Goal: Task Accomplishment & Management: Complete application form

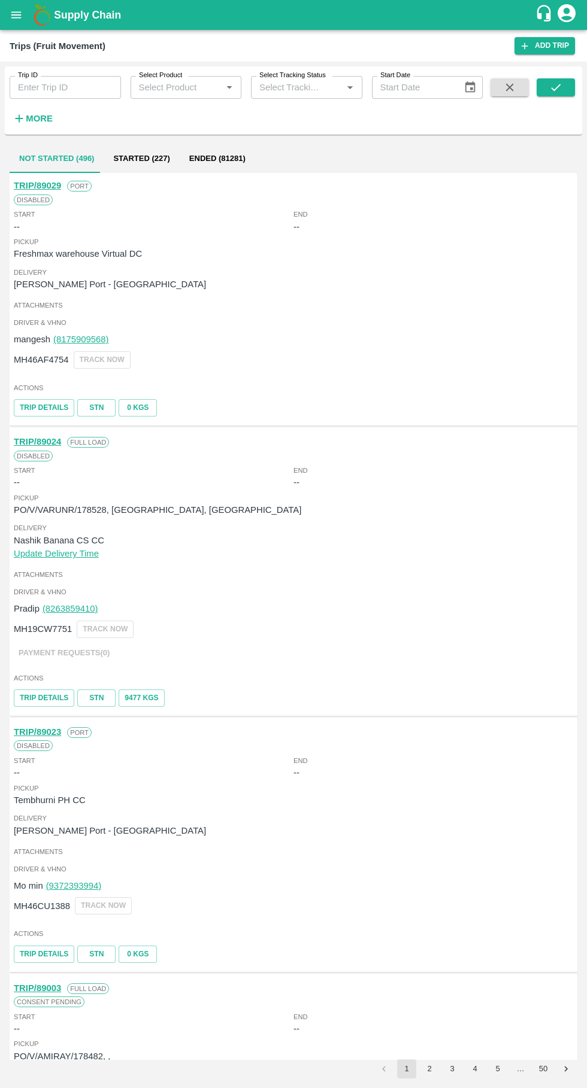
click at [40, 87] on input "Trip ID" at bounding box center [65, 87] width 111 height 23
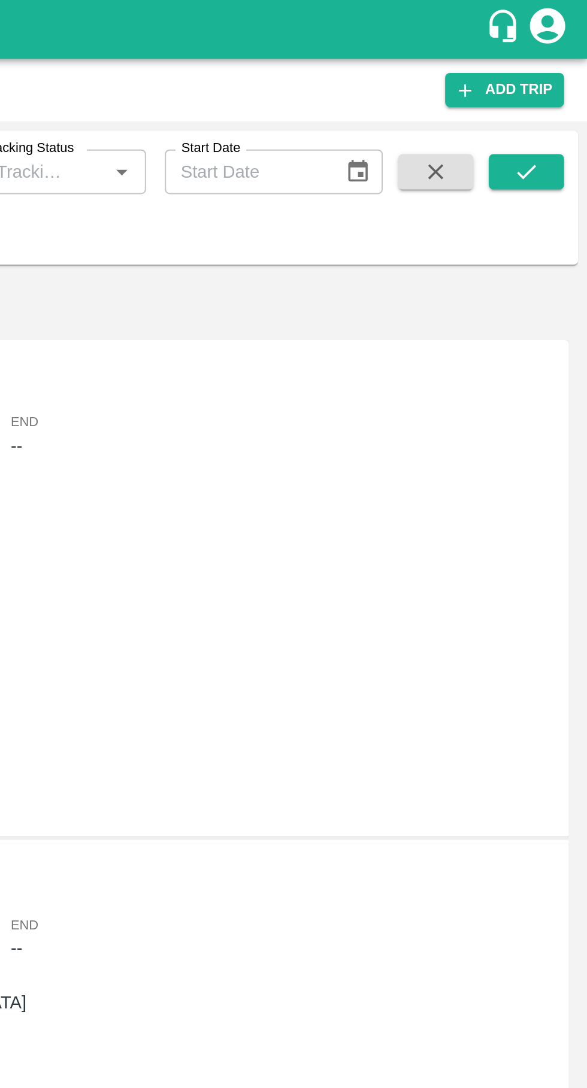
type input "89028"
click at [556, 88] on icon "submit" at bounding box center [555, 87] width 13 height 13
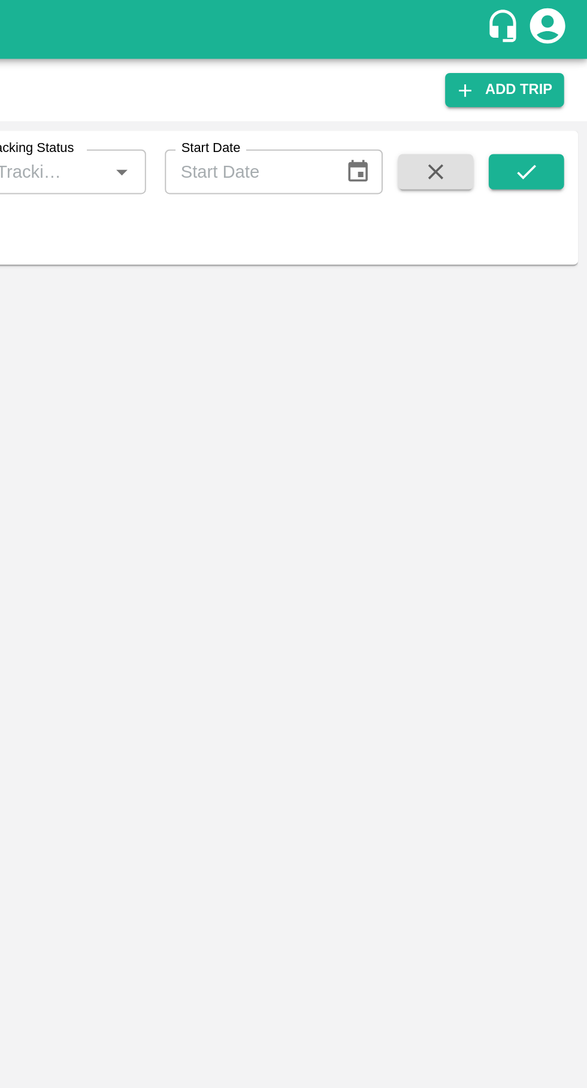
click at [556, 87] on icon "submit" at bounding box center [556, 87] width 10 height 7
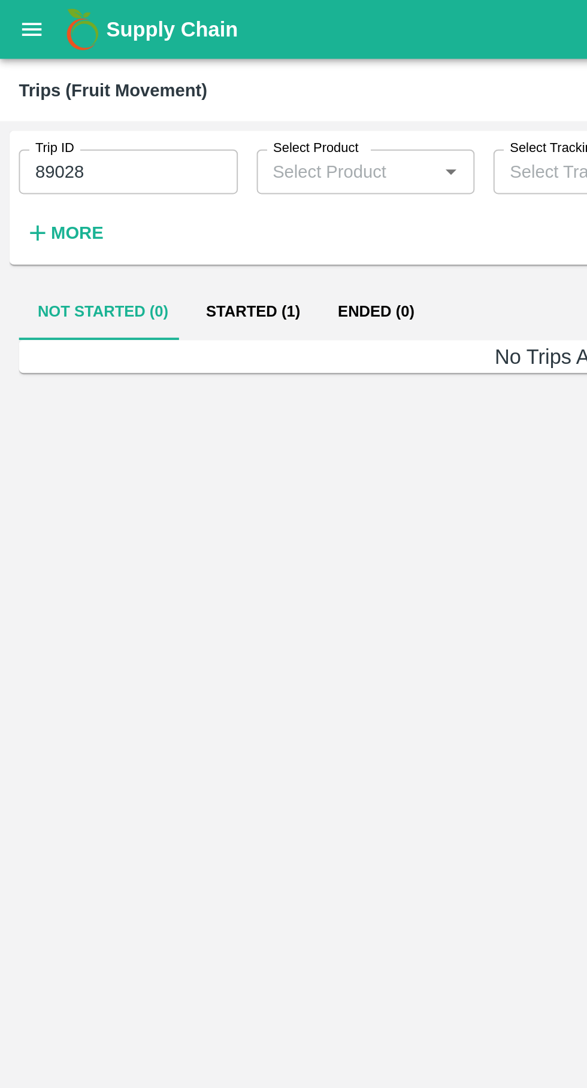
click at [119, 157] on button "Started (1)" at bounding box center [128, 158] width 67 height 29
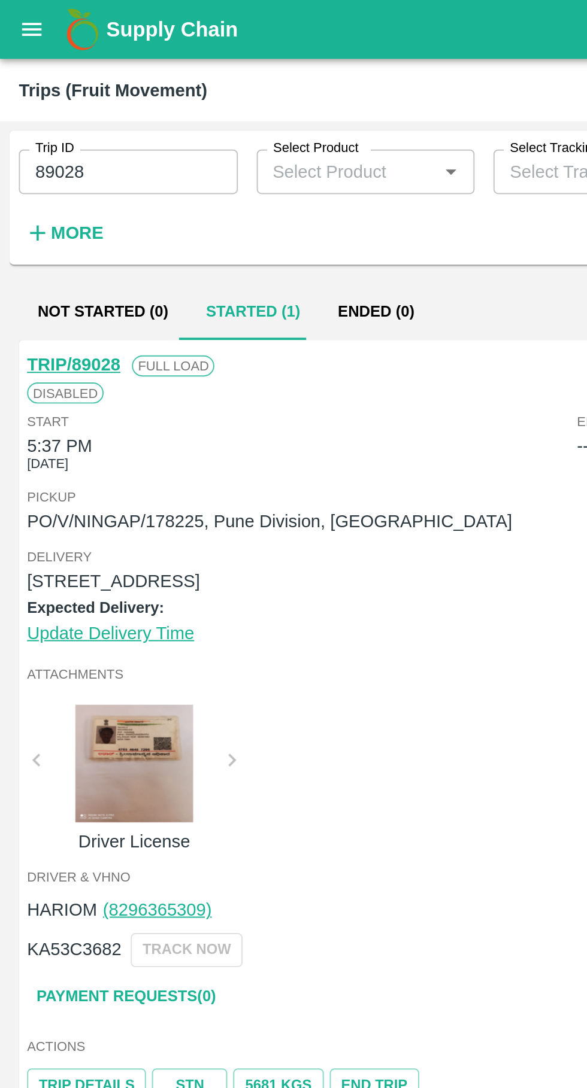
click at [8, 16] on button "open drawer" at bounding box center [16, 15] width 28 height 28
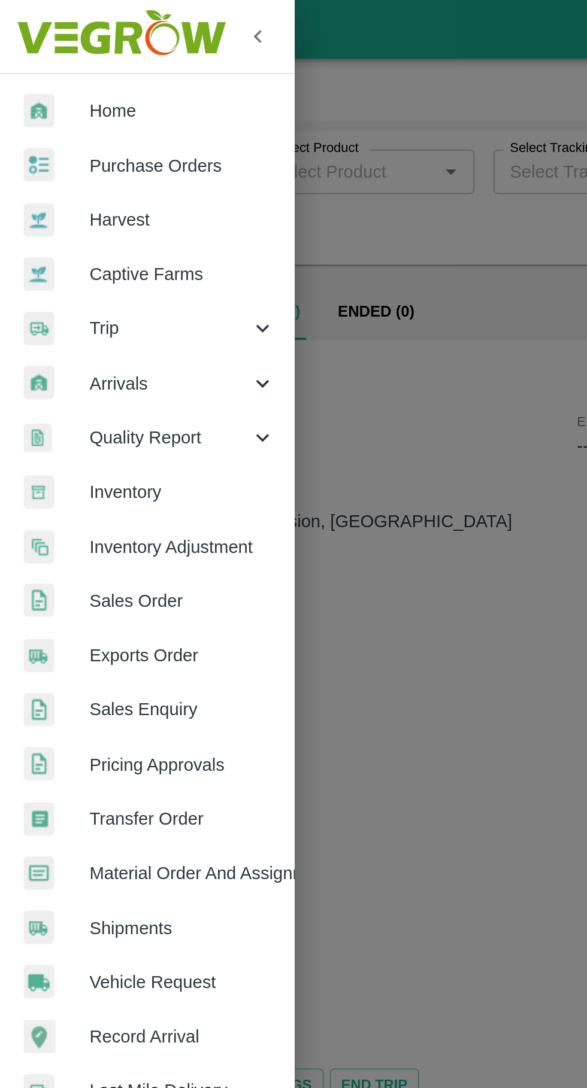
click at [61, 165] on span "Trip" at bounding box center [85, 166] width 81 height 13
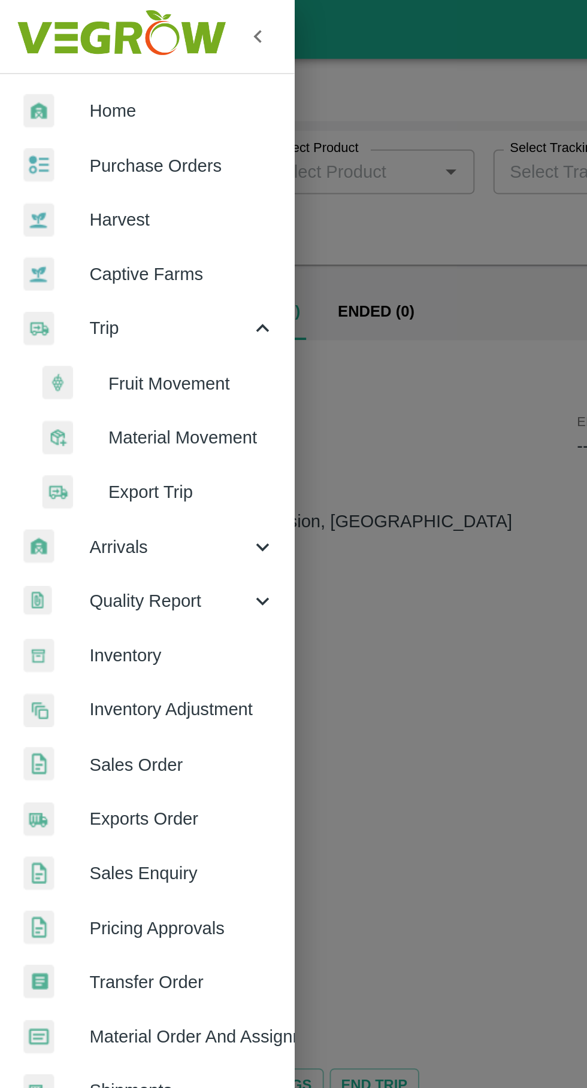
click at [78, 196] on span "Fruit Movement" at bounding box center [97, 195] width 85 height 13
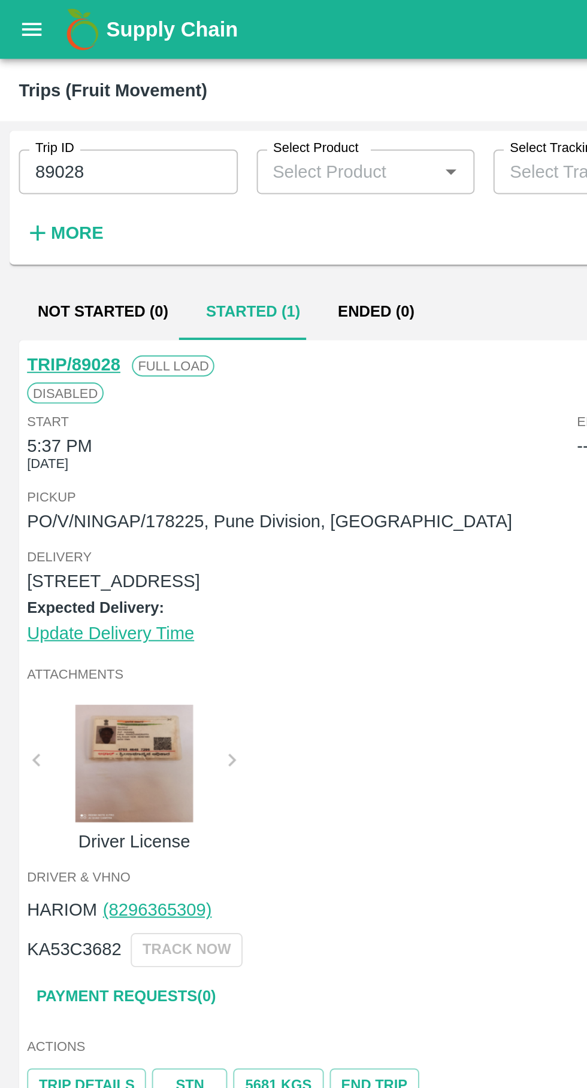
click at [20, 23] on button "open drawer" at bounding box center [16, 15] width 28 height 28
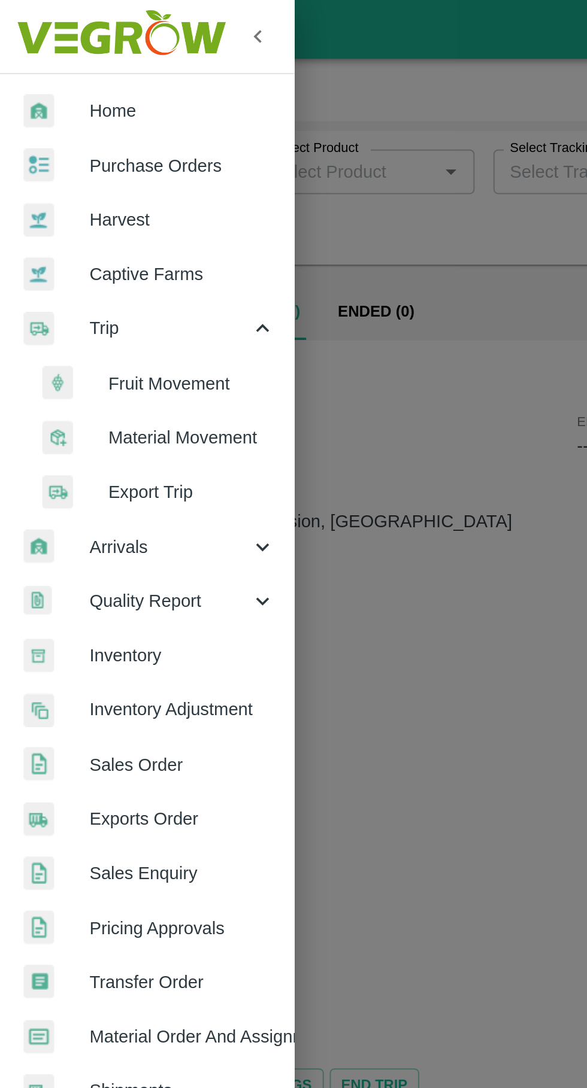
click at [99, 107] on span "Harvest" at bounding box center [92, 111] width 95 height 13
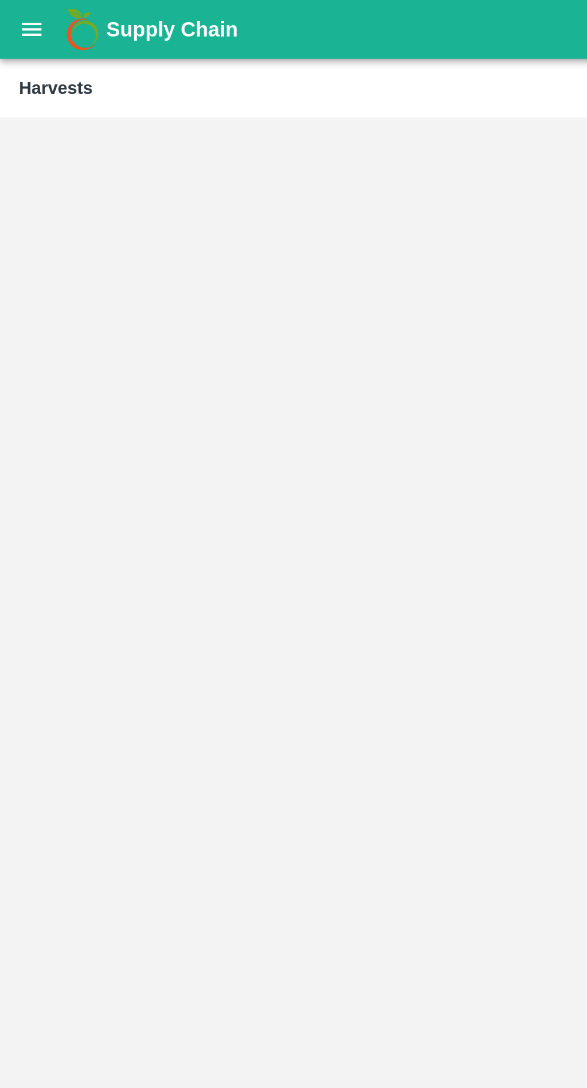
click at [13, 14] on icon "open drawer" at bounding box center [16, 14] width 13 height 13
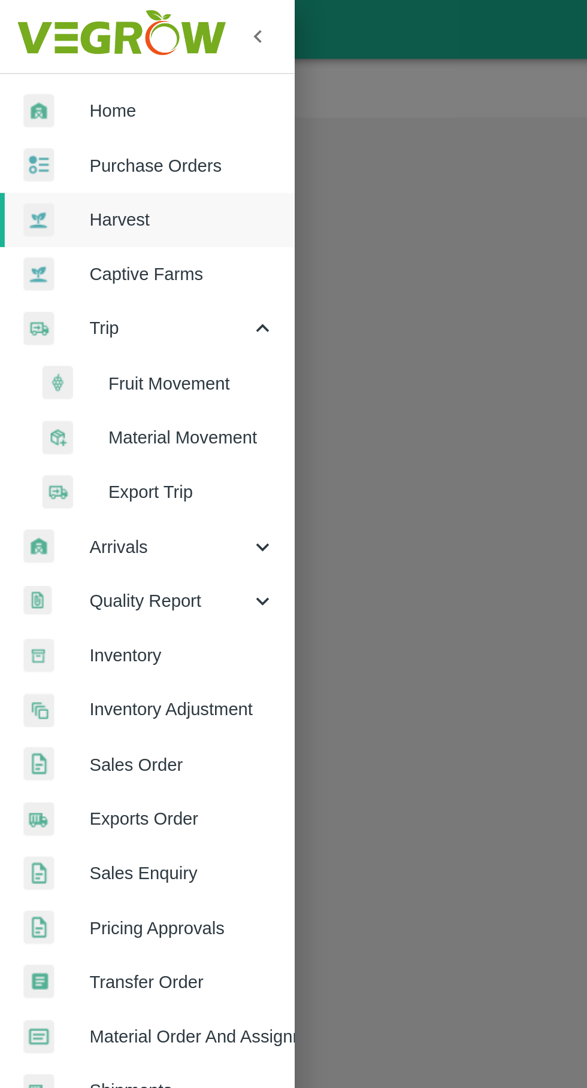
click at [102, 84] on span "Purchase Orders" at bounding box center [92, 84] width 95 height 13
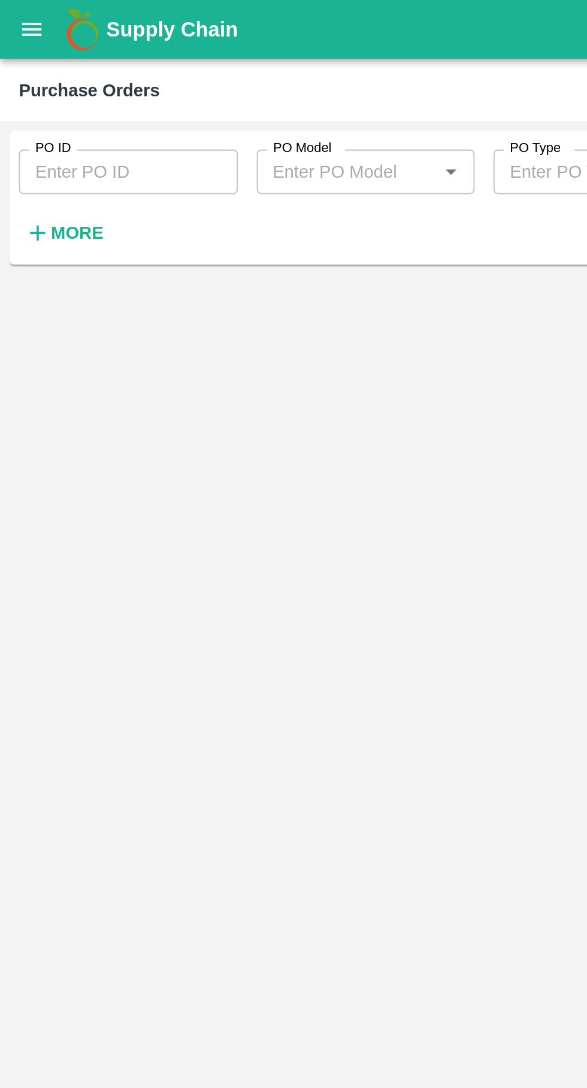
click at [83, 91] on input "PO ID" at bounding box center [65, 87] width 111 height 23
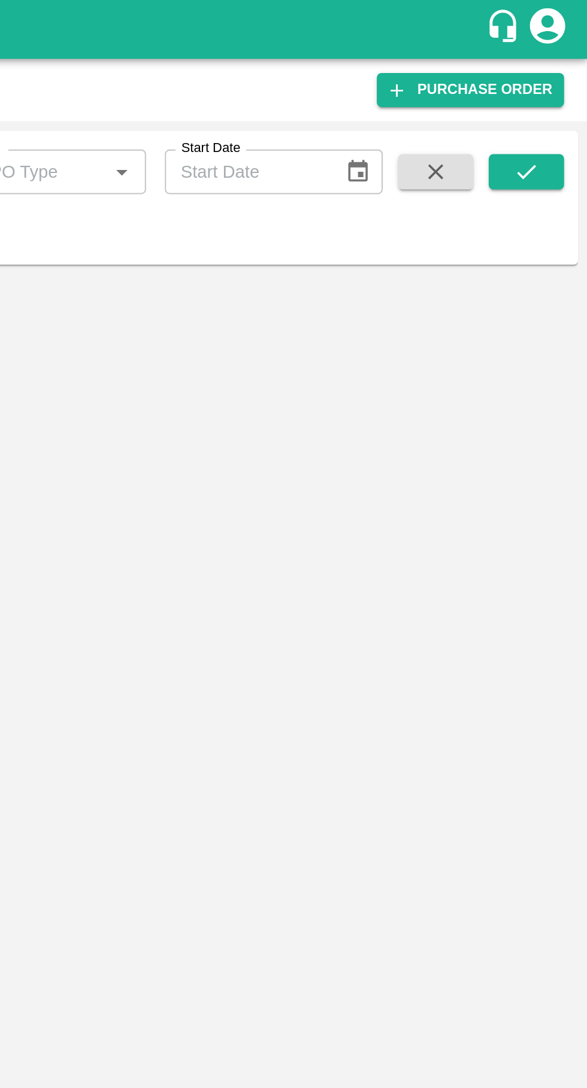
type input "178225"
click at [561, 90] on icon "submit" at bounding box center [555, 87] width 13 height 13
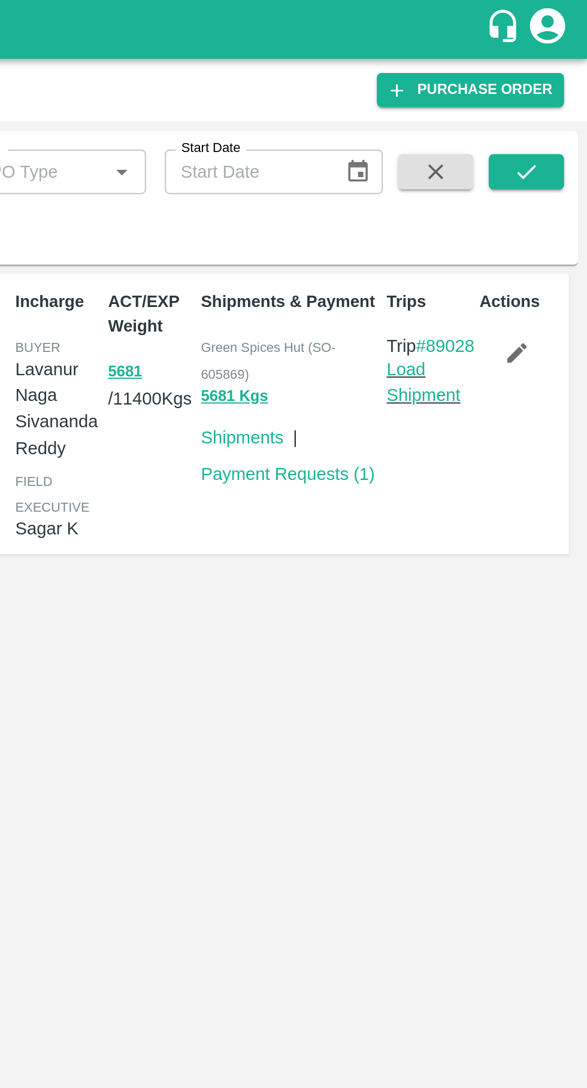
click at [501, 206] on link "Load Shipment" at bounding box center [503, 194] width 38 height 23
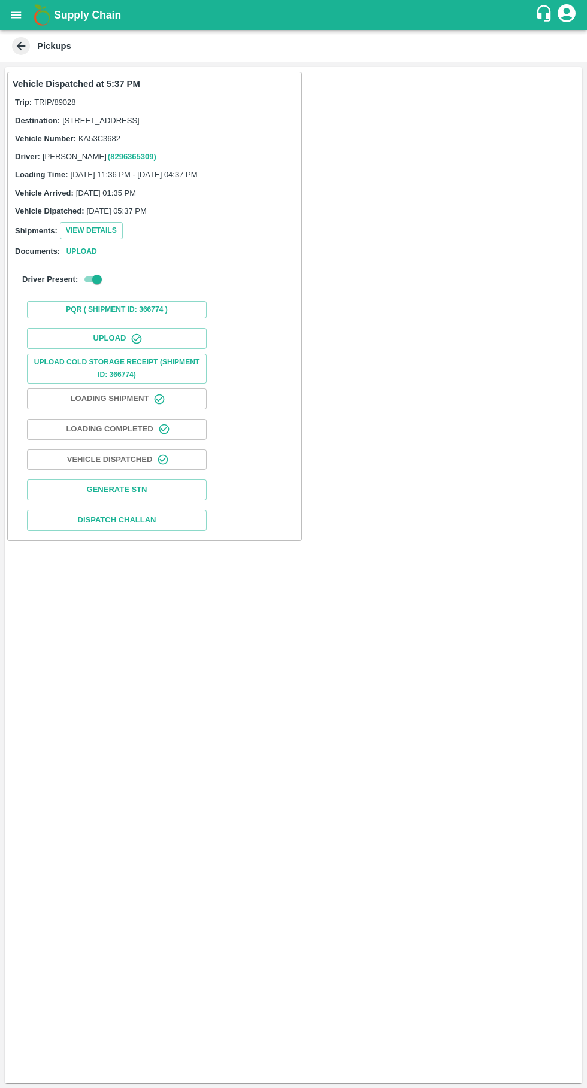
click at [92, 349] on button "Upload" at bounding box center [117, 338] width 180 height 21
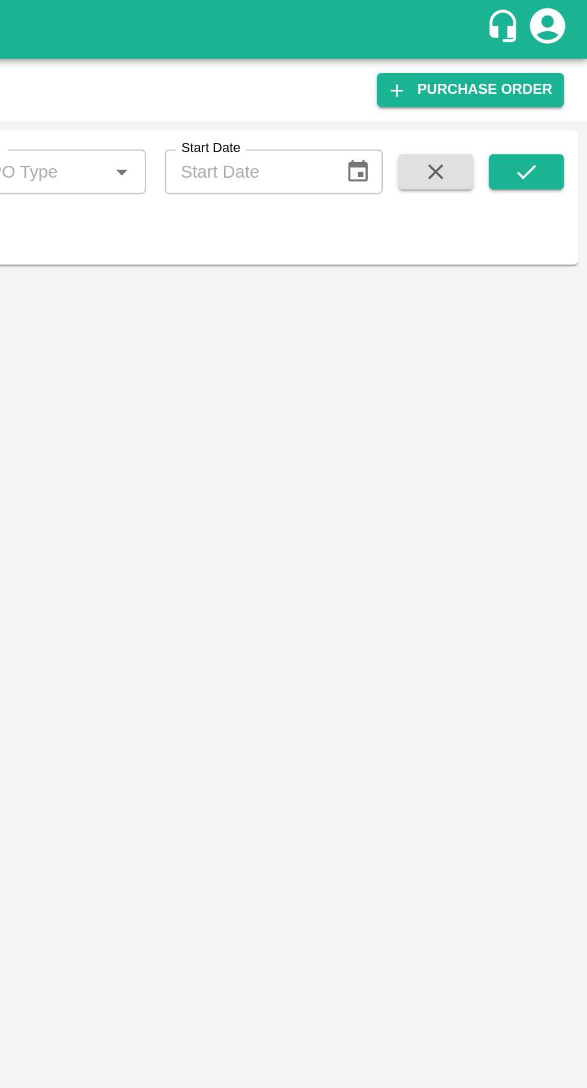
type input "178225"
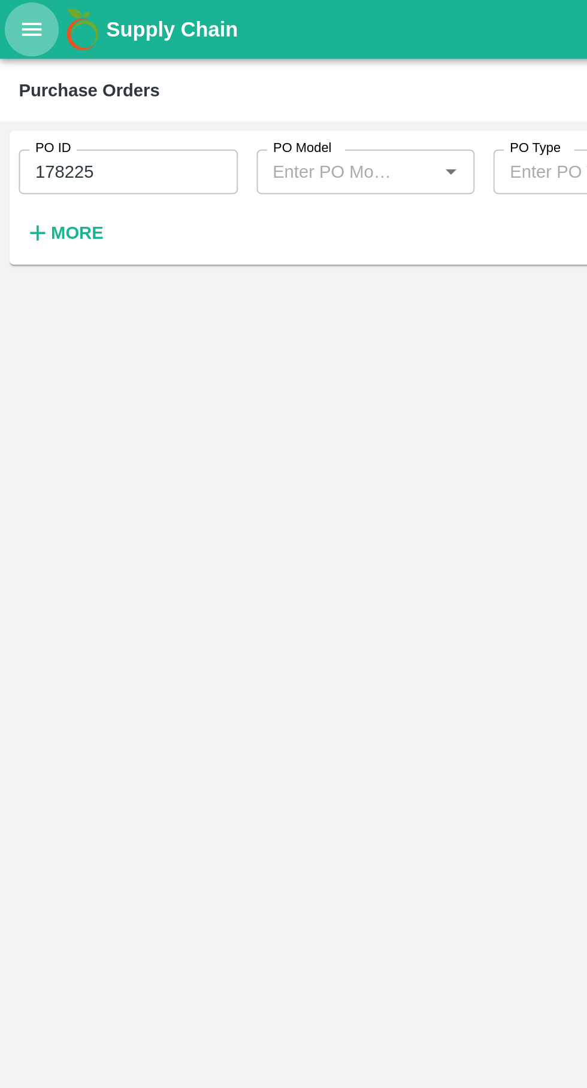
click at [7, 22] on button "open drawer" at bounding box center [16, 15] width 28 height 28
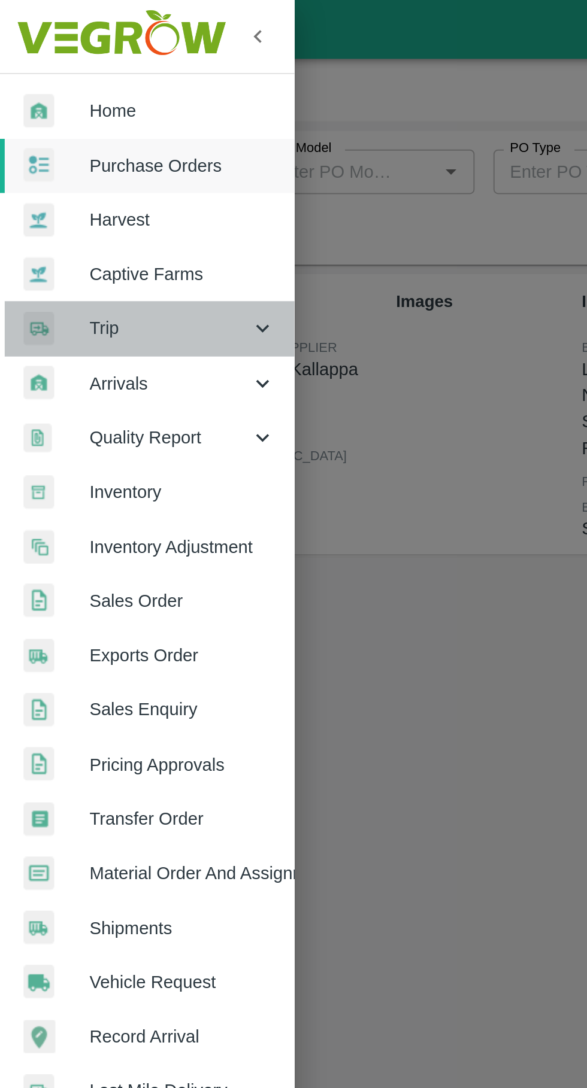
click at [90, 171] on span "Trip" at bounding box center [85, 166] width 81 height 13
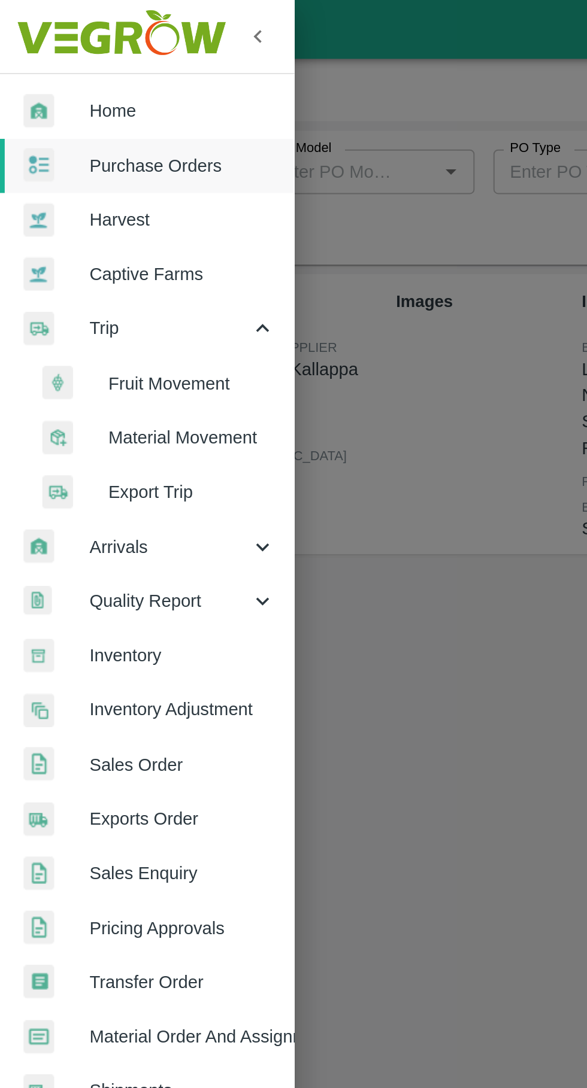
click at [101, 193] on span "Fruit Movement" at bounding box center [97, 195] width 85 height 13
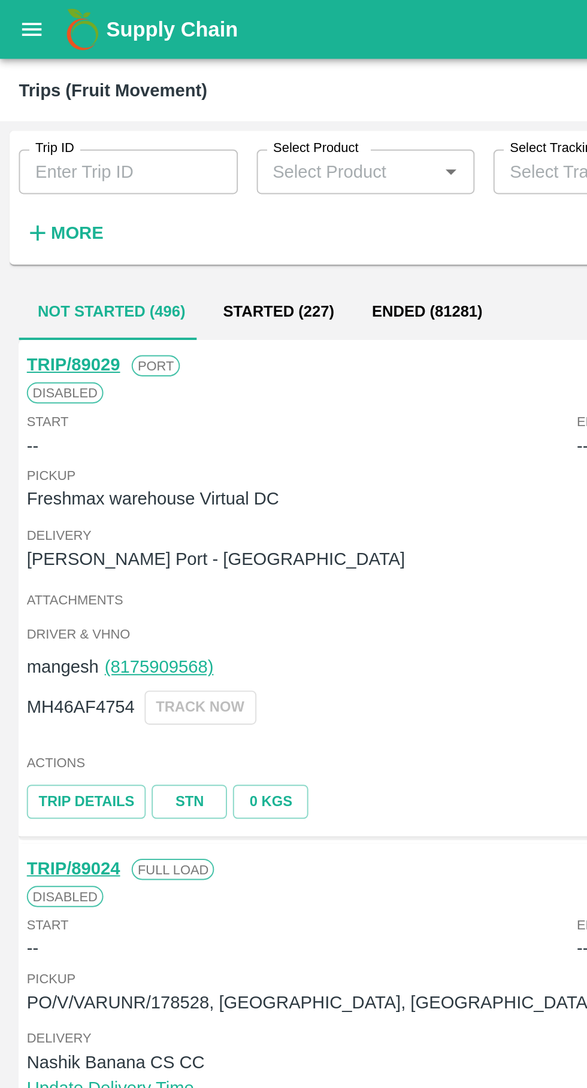
click at [39, 83] on input "Trip ID" at bounding box center [65, 87] width 111 height 23
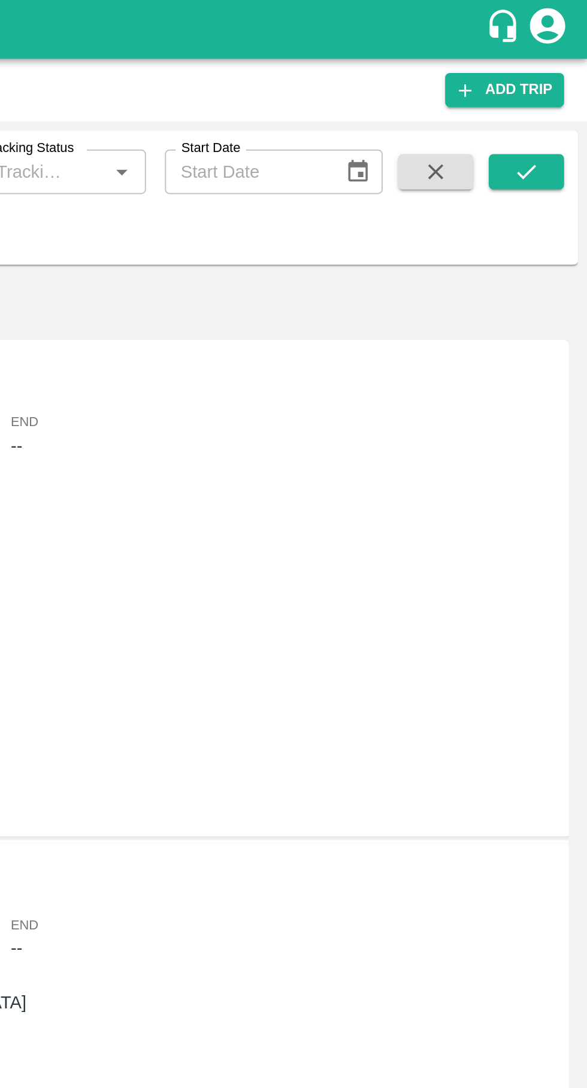
type input "89028"
click at [566, 80] on button "submit" at bounding box center [555, 87] width 38 height 18
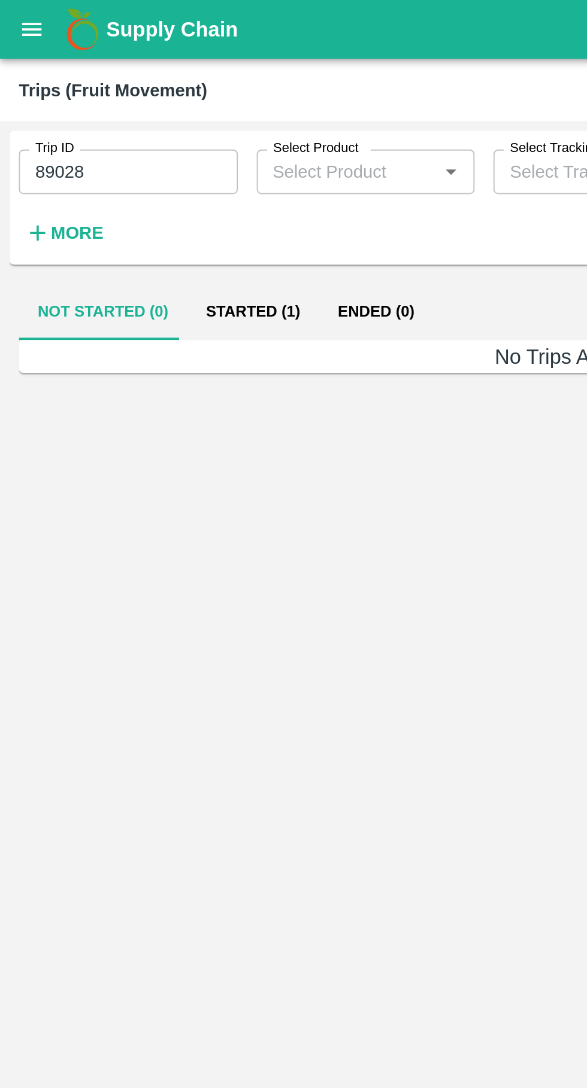
click at [135, 155] on button "Started (1)" at bounding box center [128, 158] width 67 height 29
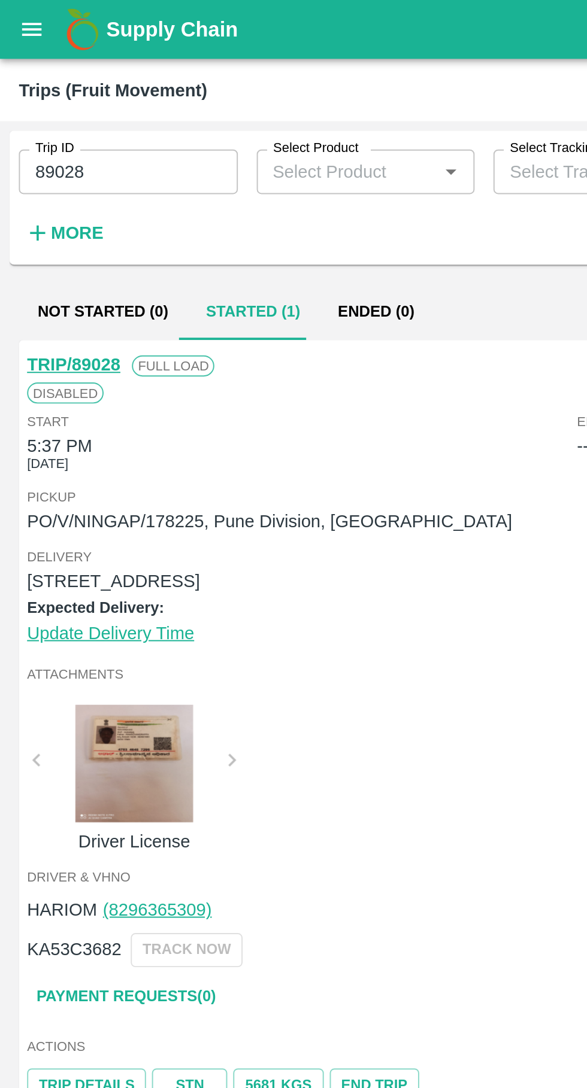
click at [80, 514] on link "Payment Requests( 0 )" at bounding box center [64, 507] width 101 height 21
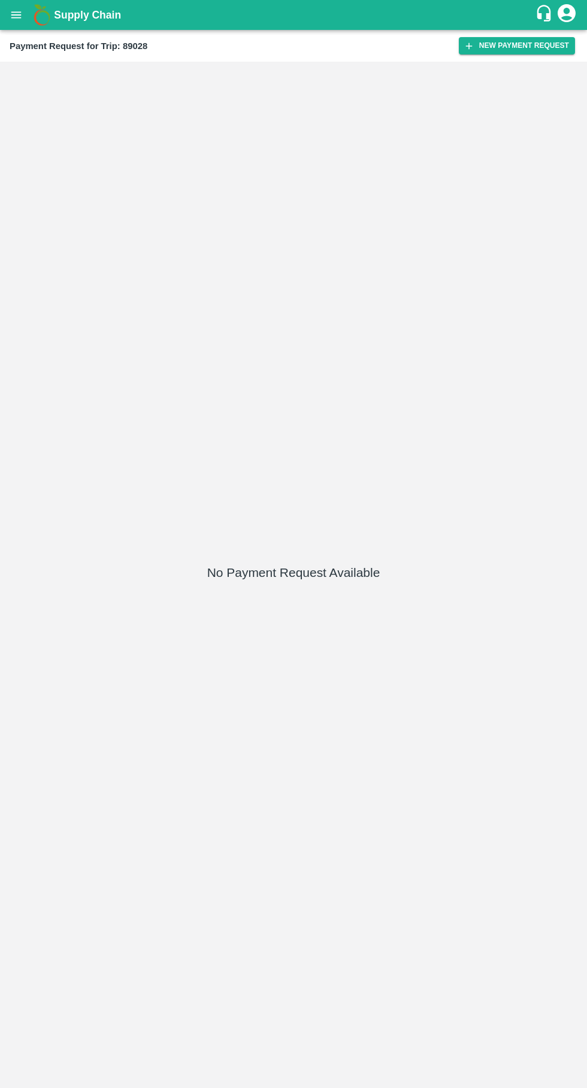
click at [530, 45] on button "New Payment Request" at bounding box center [517, 45] width 116 height 17
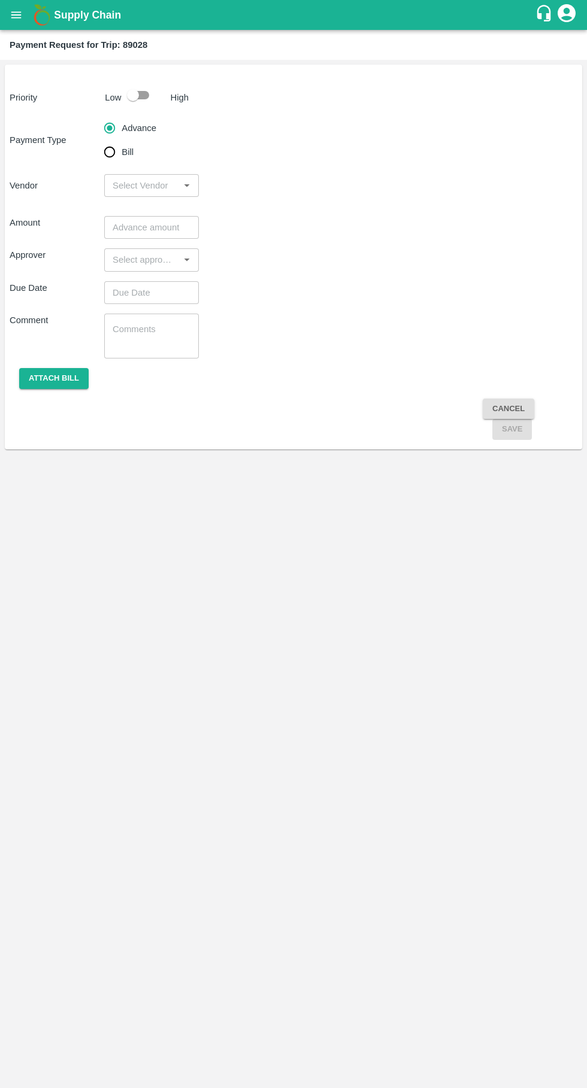
click at [127, 181] on input "input" at bounding box center [142, 186] width 68 height 16
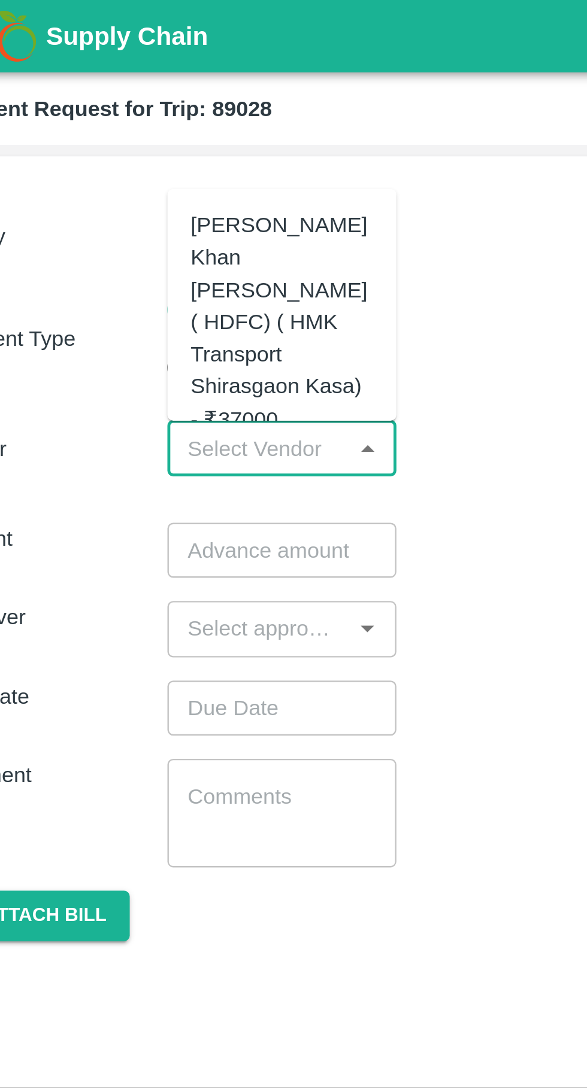
click at [140, 129] on div "Azhar Ahmad Khan Aziz Ahmad ( HDFC) ( HMK Transport Shirasgaon Kasa) - ₹37000" at bounding box center [151, 133] width 75 height 93
type input "Azhar Ahmad Khan Aziz Ahmad ( HDFC) ( HMK Transport Shirasgaon Kasa) - ₹37000"
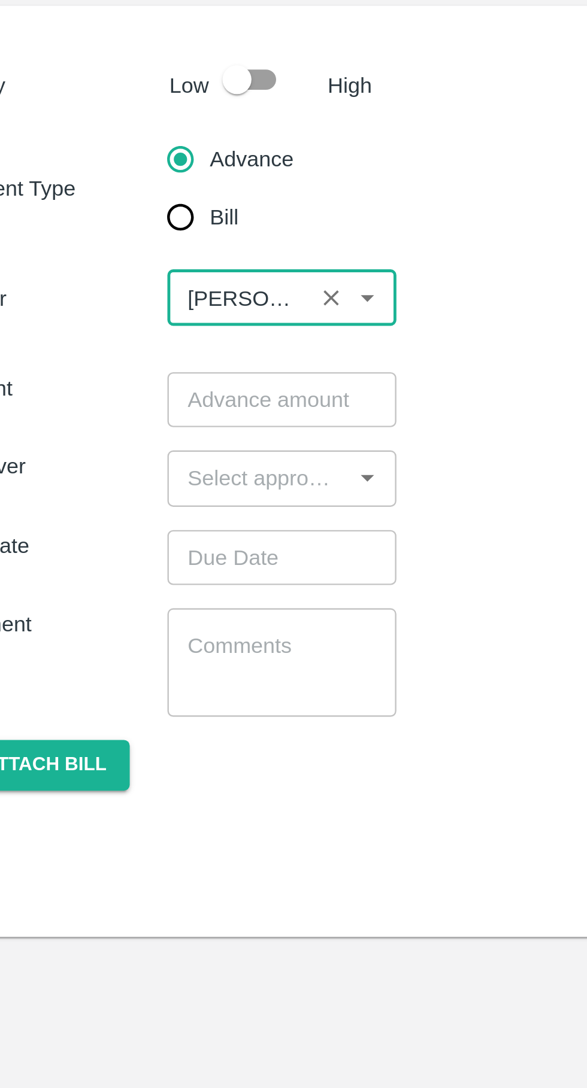
click at [143, 92] on input "checkbox" at bounding box center [133, 95] width 68 height 23
checkbox input "true"
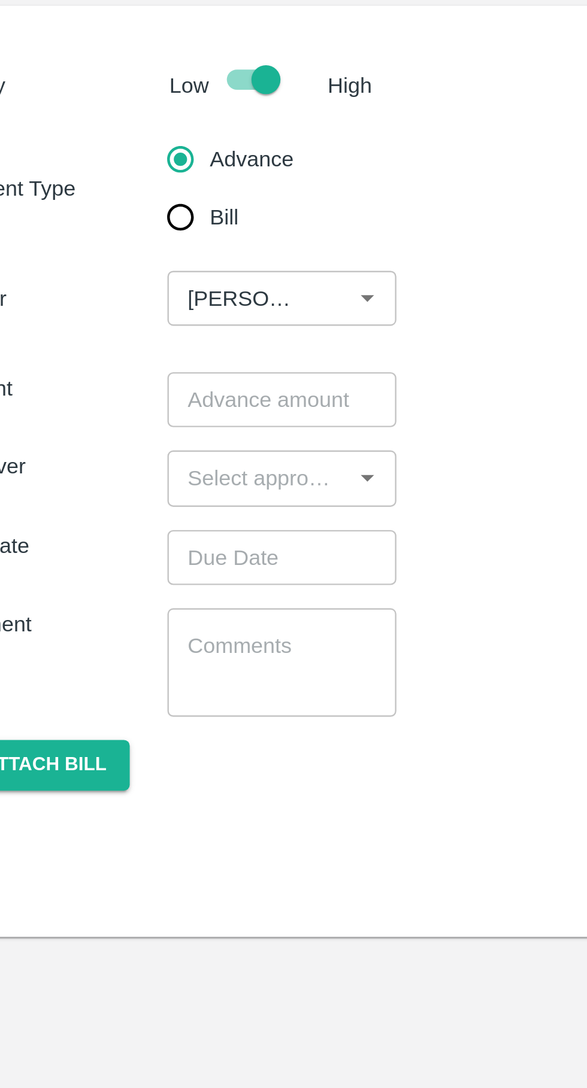
click at [139, 232] on input "number" at bounding box center [151, 227] width 95 height 23
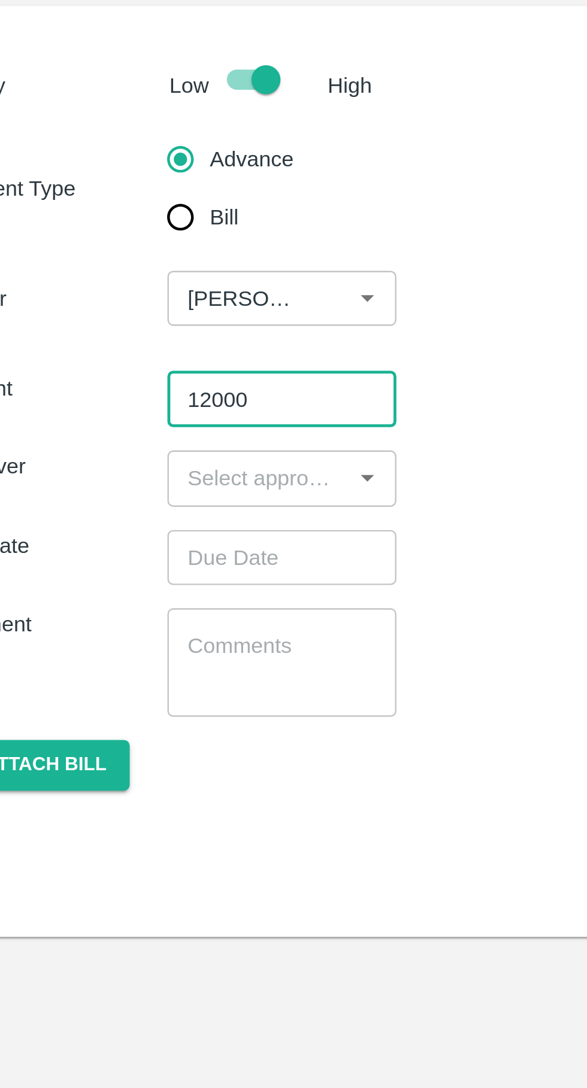
type input "12000"
click at [135, 258] on input "input" at bounding box center [142, 260] width 68 height 16
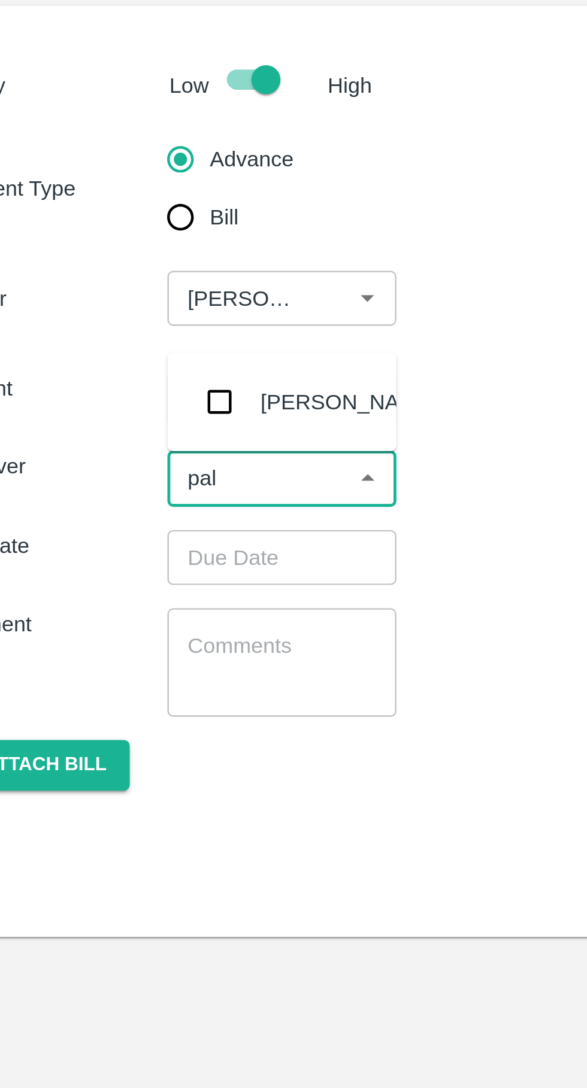
type input "palw"
click at [150, 228] on div "Palwinder Singh" at bounding box center [178, 227] width 73 height 13
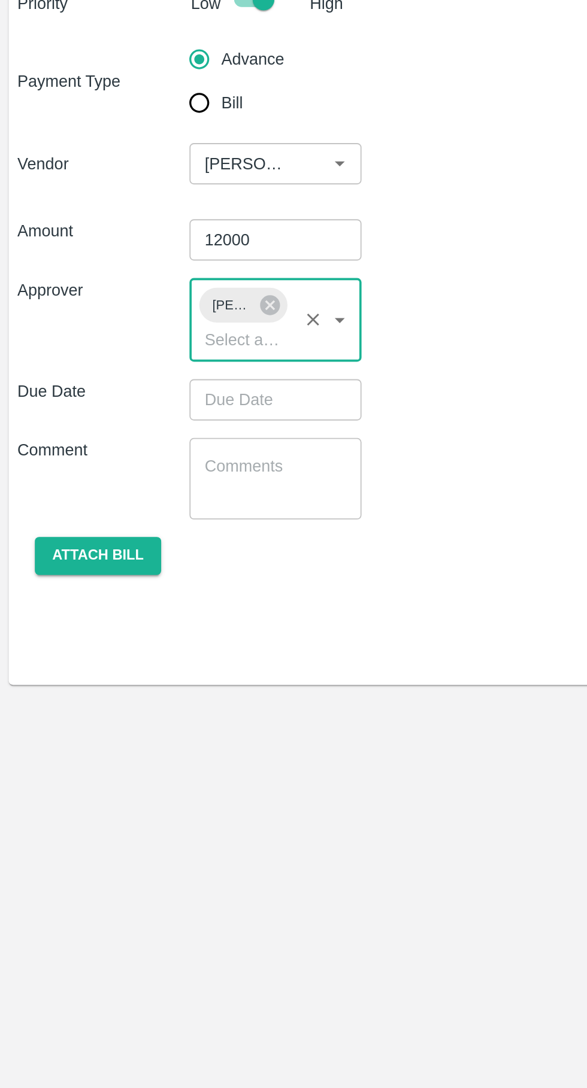
click at [153, 320] on input "Choose date" at bounding box center [147, 315] width 86 height 23
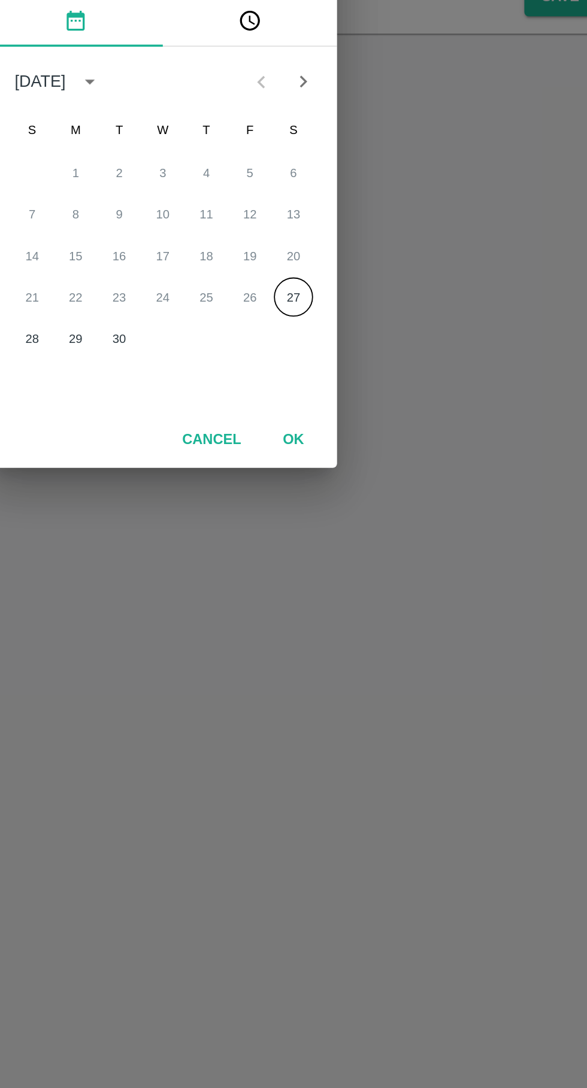
click at [365, 618] on button "27" at bounding box center [365, 617] width 22 height 22
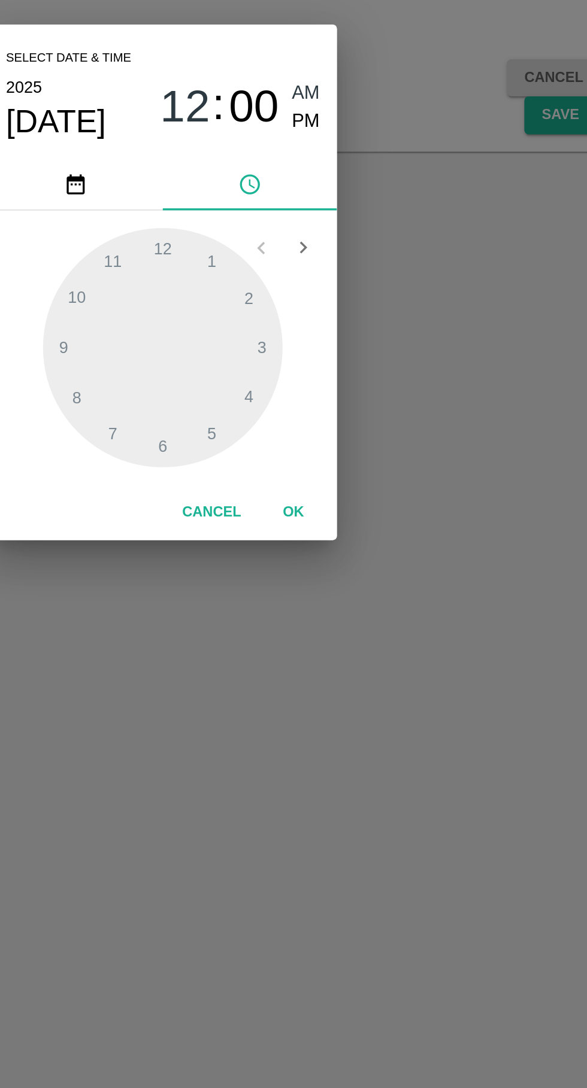
click at [375, 455] on span "PM" at bounding box center [373, 456] width 16 height 16
click at [320, 630] on div at bounding box center [293, 580] width 132 height 132
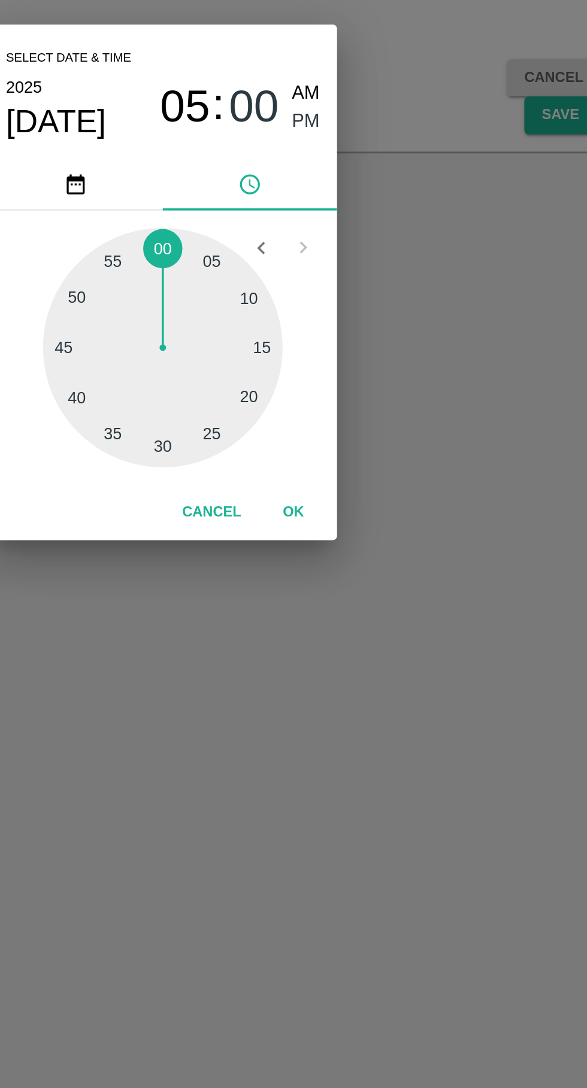
click at [317, 628] on div at bounding box center [293, 580] width 132 height 132
click at [314, 626] on div at bounding box center [293, 580] width 132 height 132
type input "27/09/2025 05:26 PM"
click at [362, 666] on button "OK" at bounding box center [365, 670] width 38 height 21
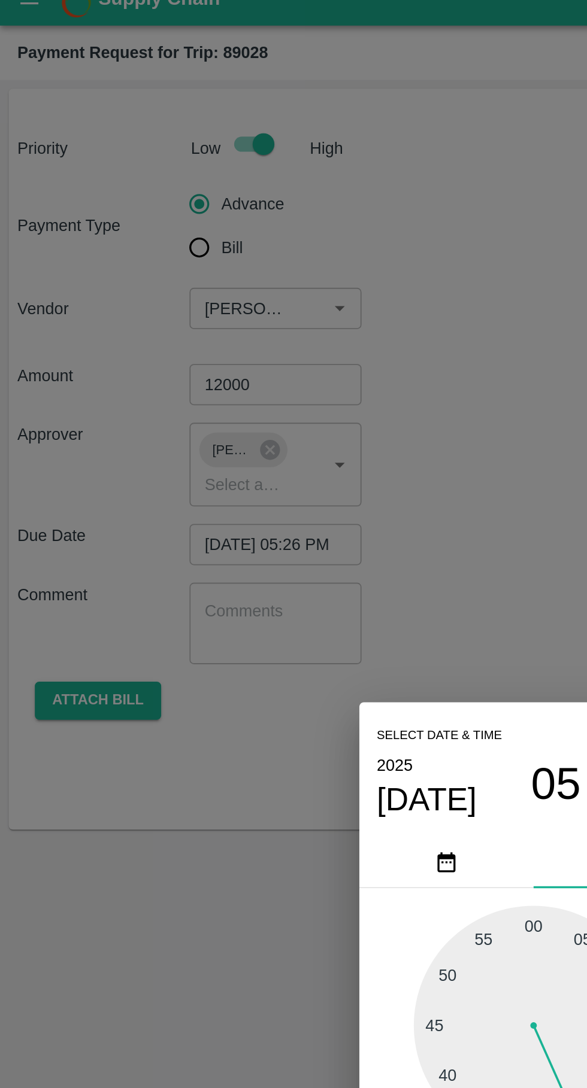
scroll to position [0, 9]
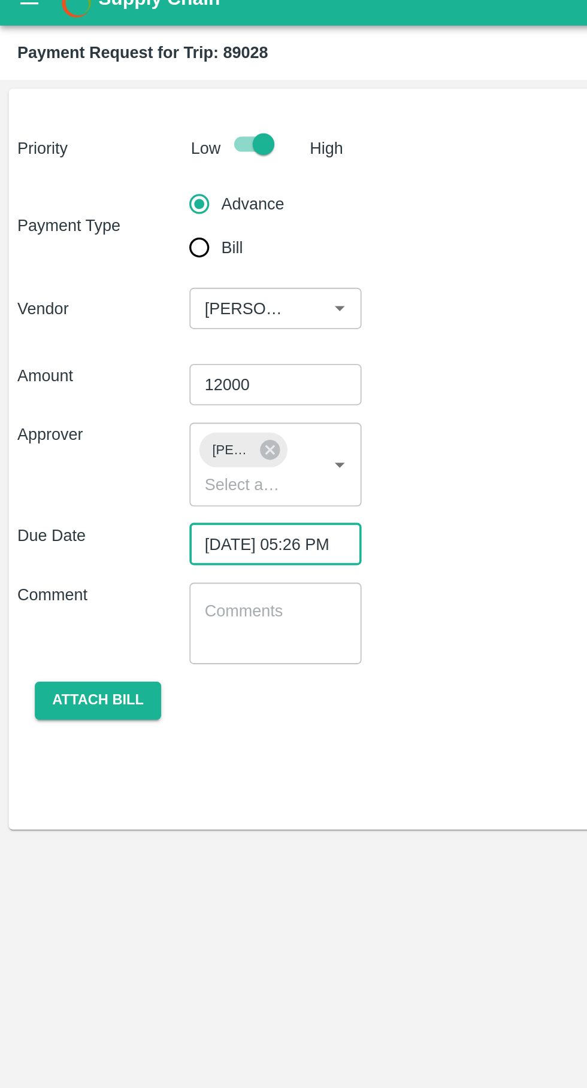
click at [46, 401] on button "Attach bill" at bounding box center [53, 401] width 69 height 21
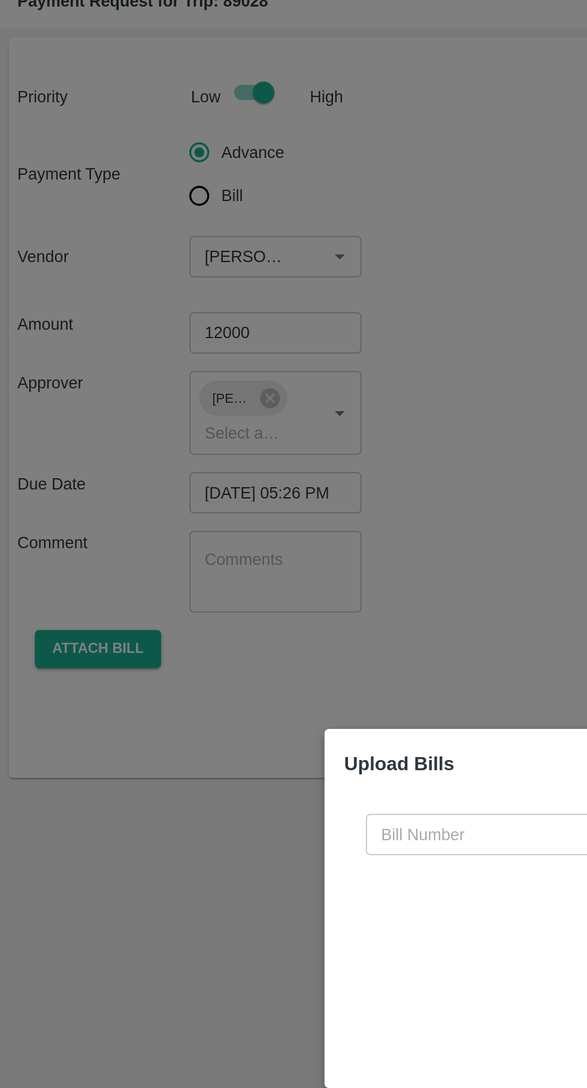
scroll to position [0, 0]
click at [241, 502] on input "text" at bounding box center [266, 503] width 130 height 23
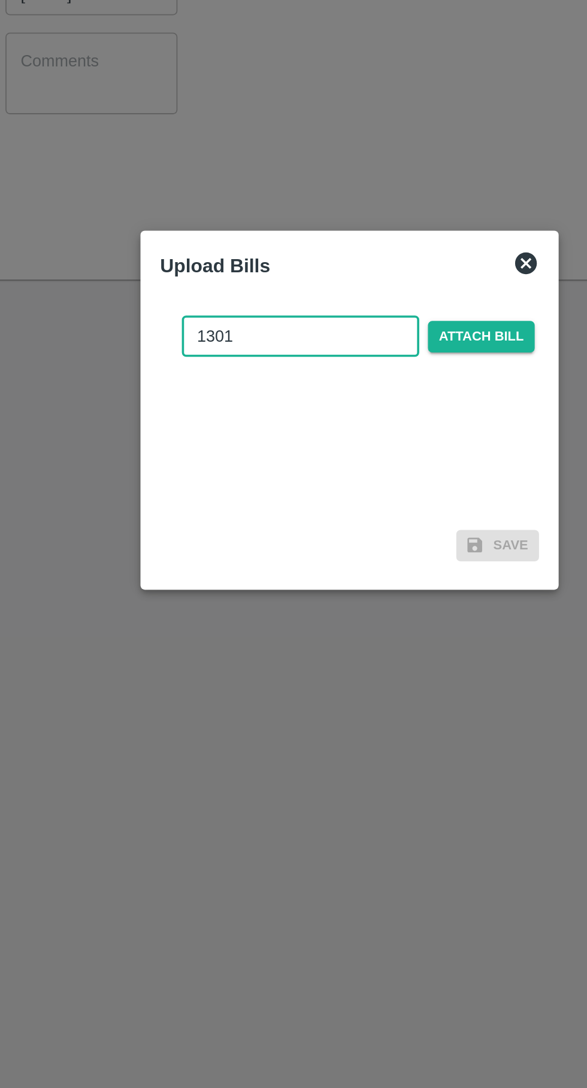
type input "1301"
click at [380, 503] on span "Attach bill" at bounding box center [365, 503] width 59 height 17
click at [0, 0] on input "Attach bill" at bounding box center [0, 0] width 0 height 0
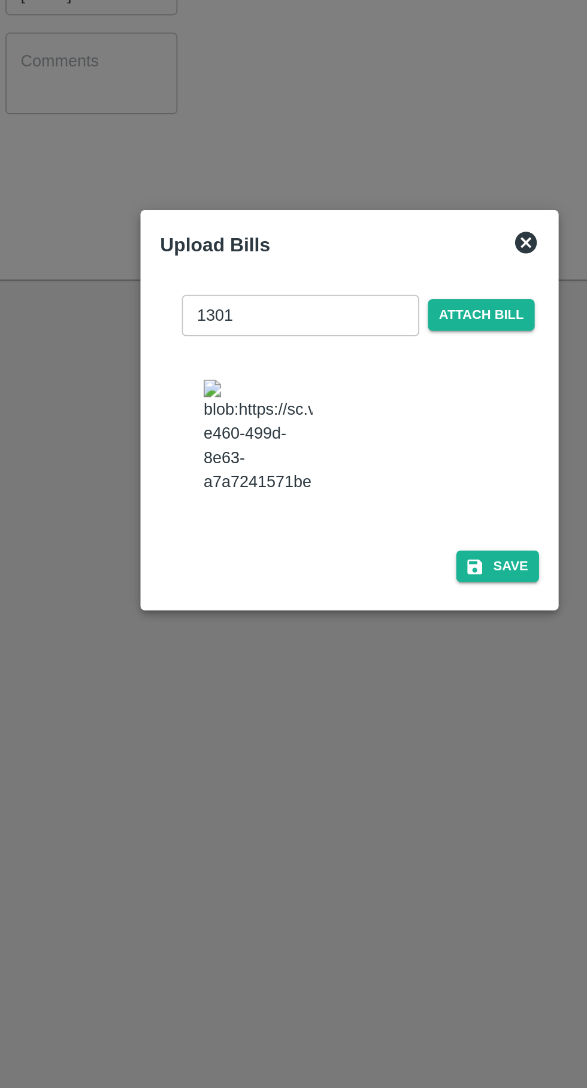
click at [366, 626] on icon "button" at bounding box center [362, 630] width 8 height 8
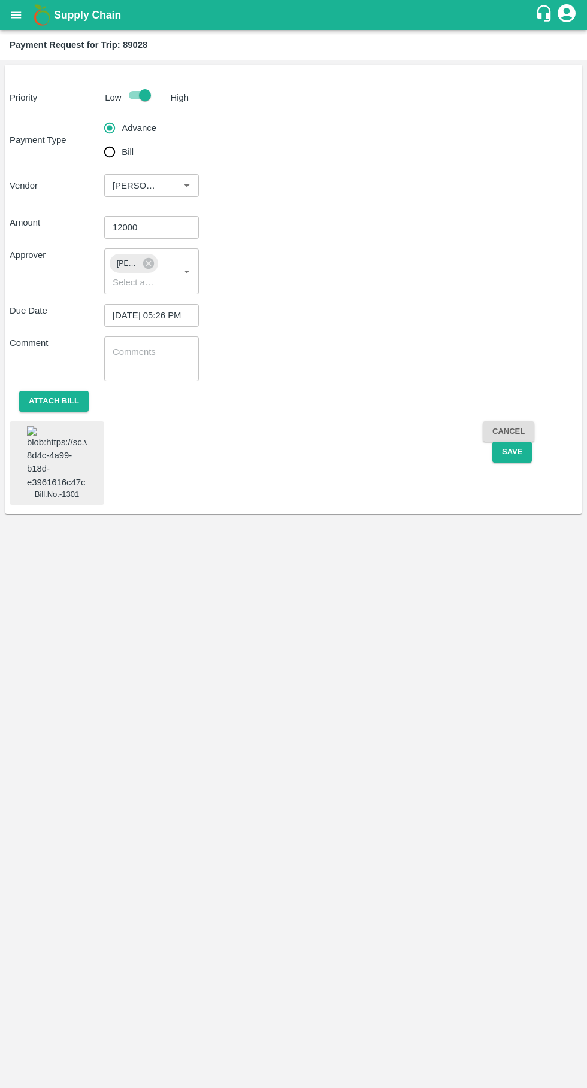
click at [512, 452] on button "Save" at bounding box center [512, 452] width 40 height 21
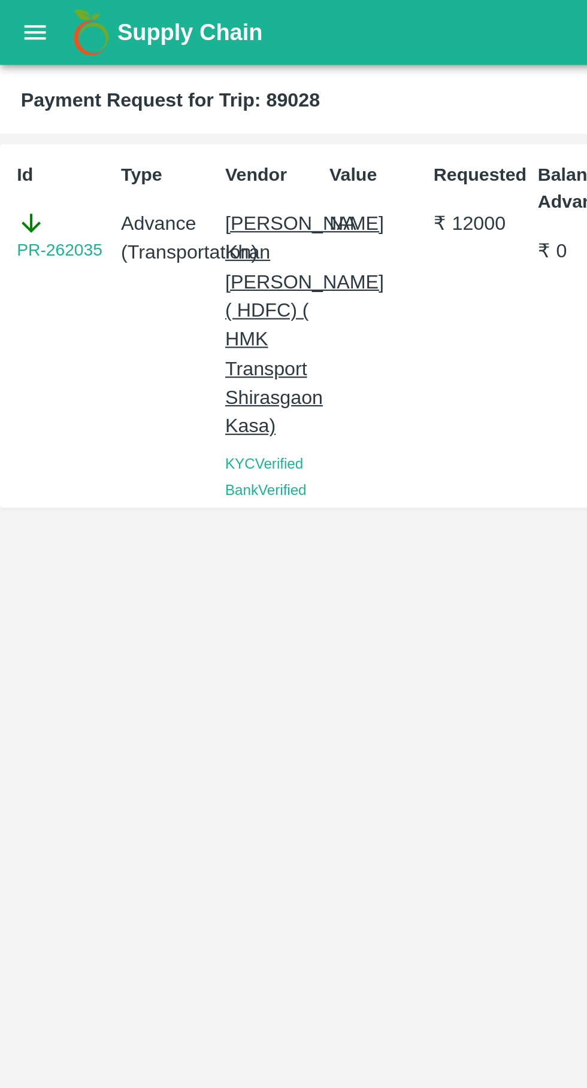
click at [13, 26] on button "open drawer" at bounding box center [16, 15] width 28 height 28
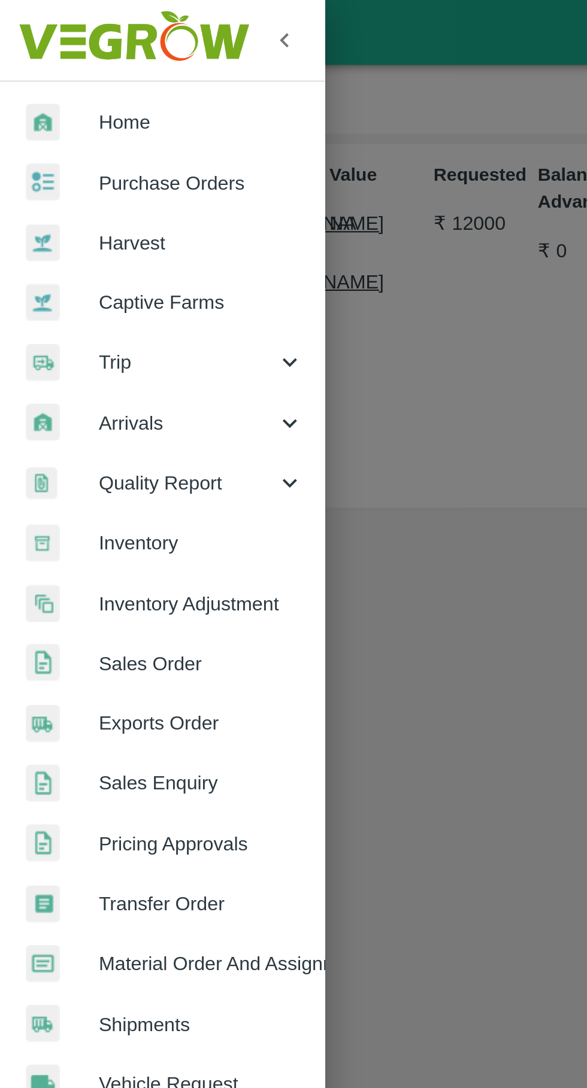
click at [56, 174] on span "Trip" at bounding box center [85, 166] width 81 height 13
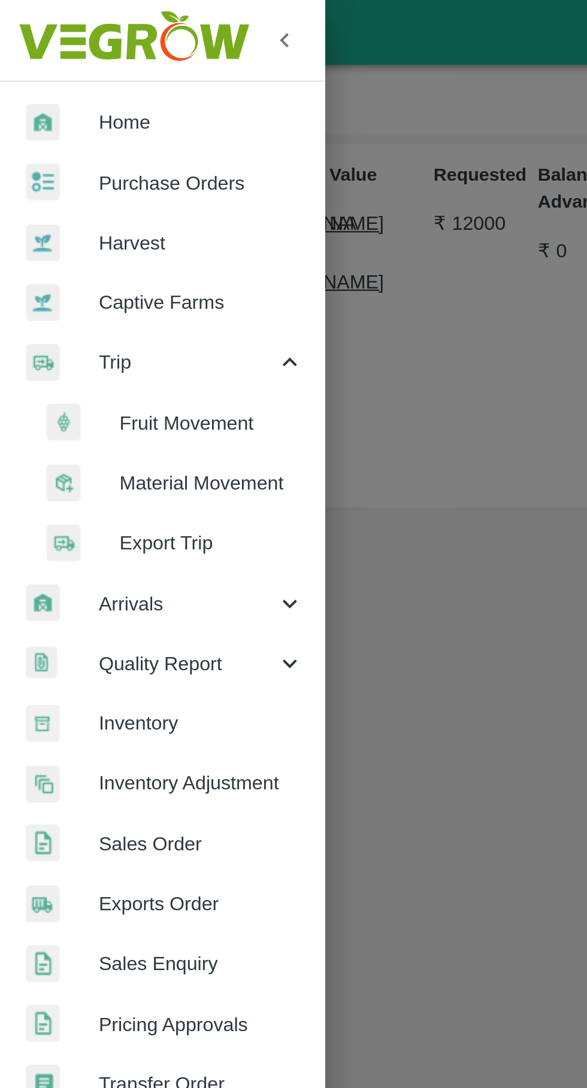
click at [63, 196] on span "Fruit Movement" at bounding box center [97, 195] width 85 height 13
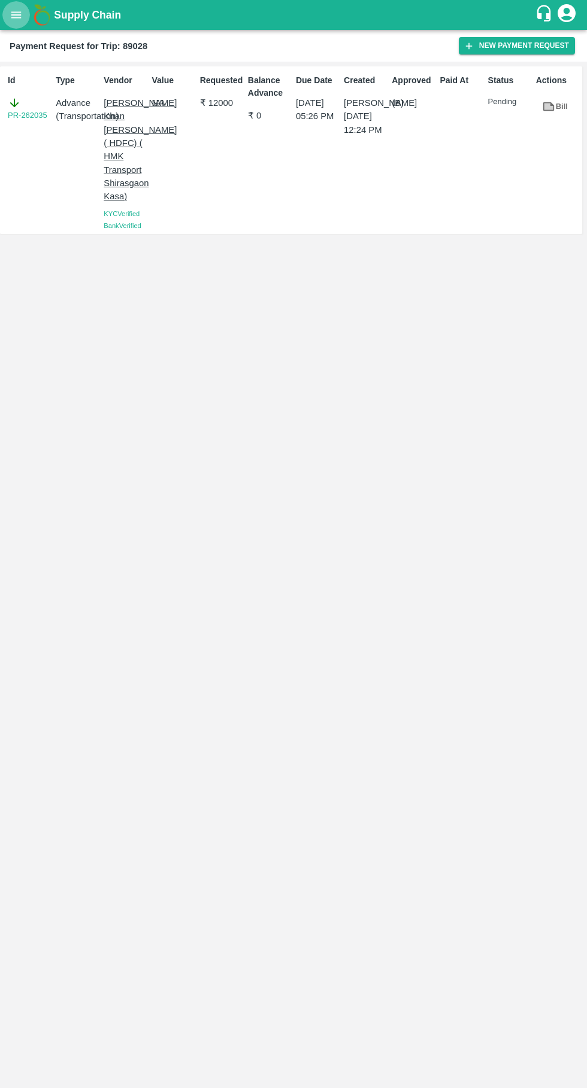
click at [16, 15] on icon "open drawer" at bounding box center [16, 14] width 10 height 7
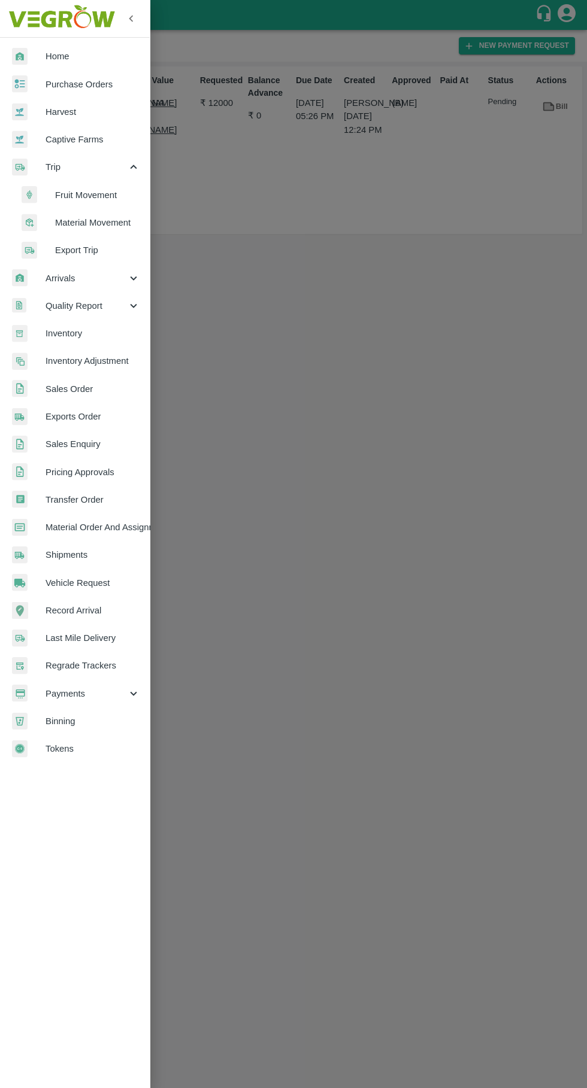
click at [53, 167] on span "Trip" at bounding box center [85, 166] width 81 height 13
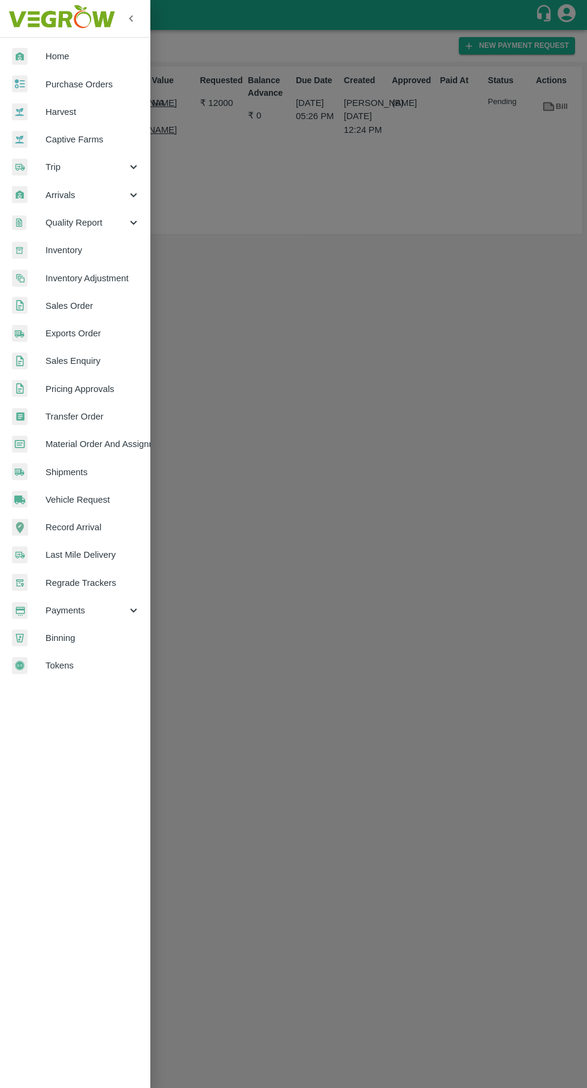
click at [53, 168] on span "Trip" at bounding box center [85, 166] width 81 height 13
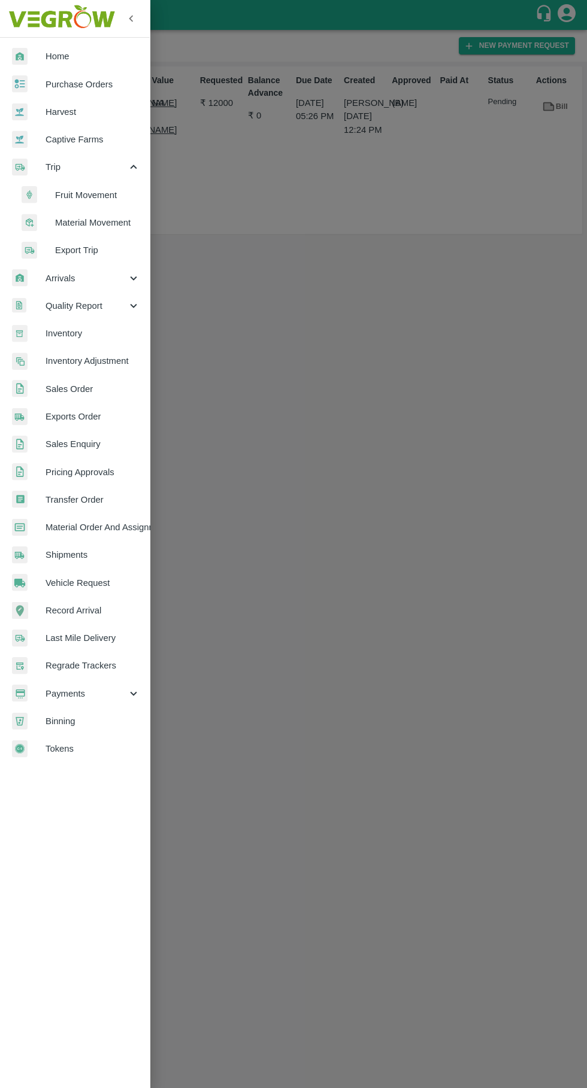
click at [71, 195] on span "Fruit Movement" at bounding box center [97, 195] width 85 height 13
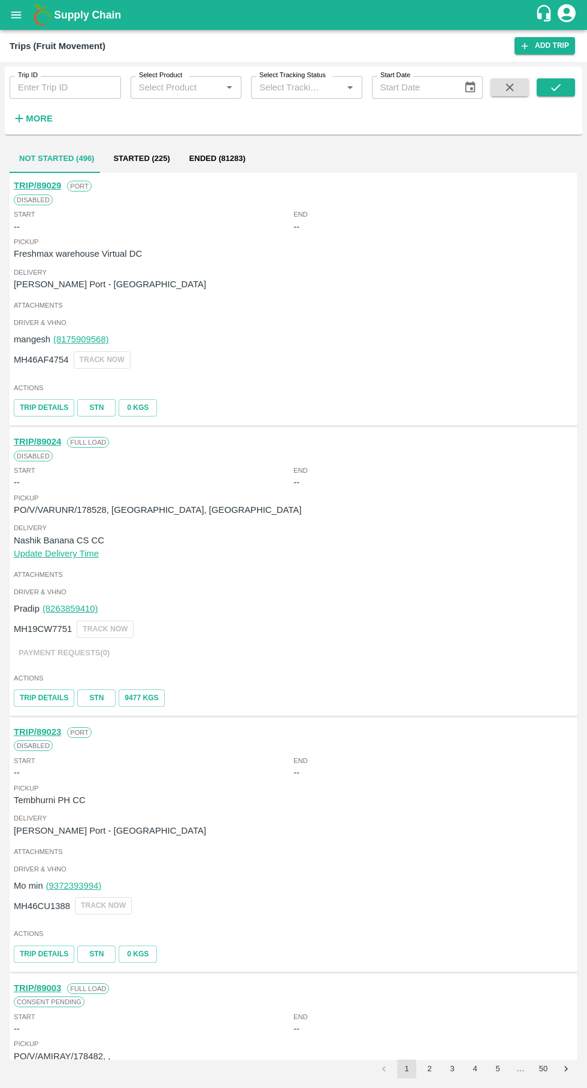
click at [16, 15] on icon "open drawer" at bounding box center [16, 14] width 10 height 7
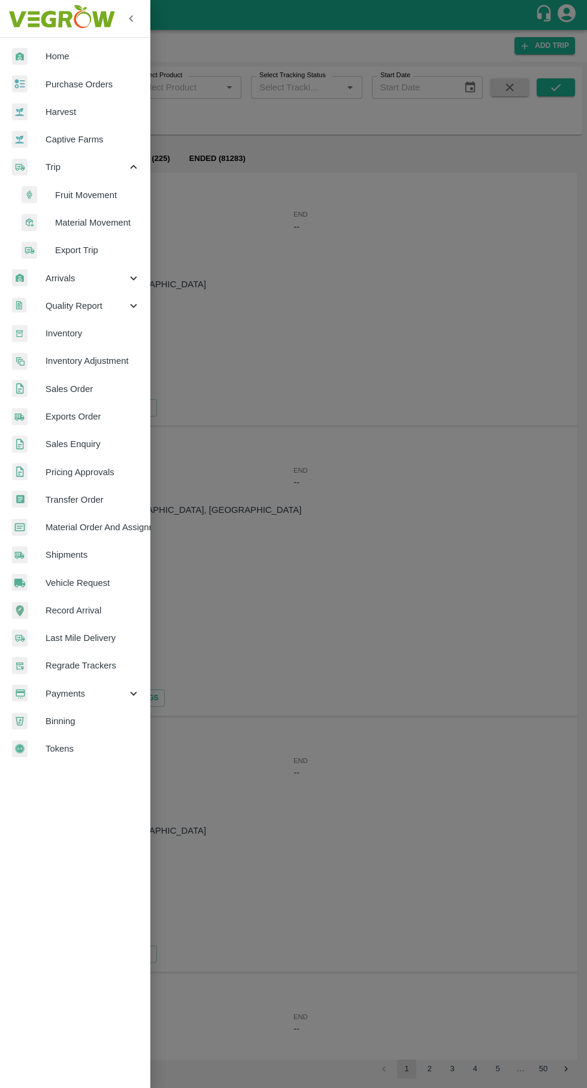
click at [41, 171] on div at bounding box center [29, 167] width 34 height 17
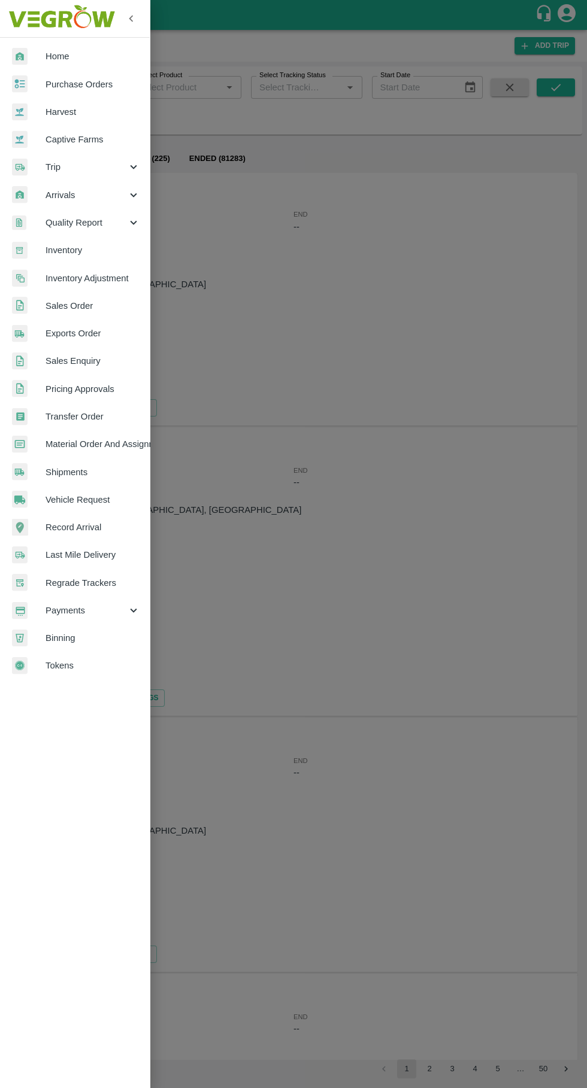
click at [53, 168] on span "Trip" at bounding box center [85, 166] width 81 height 13
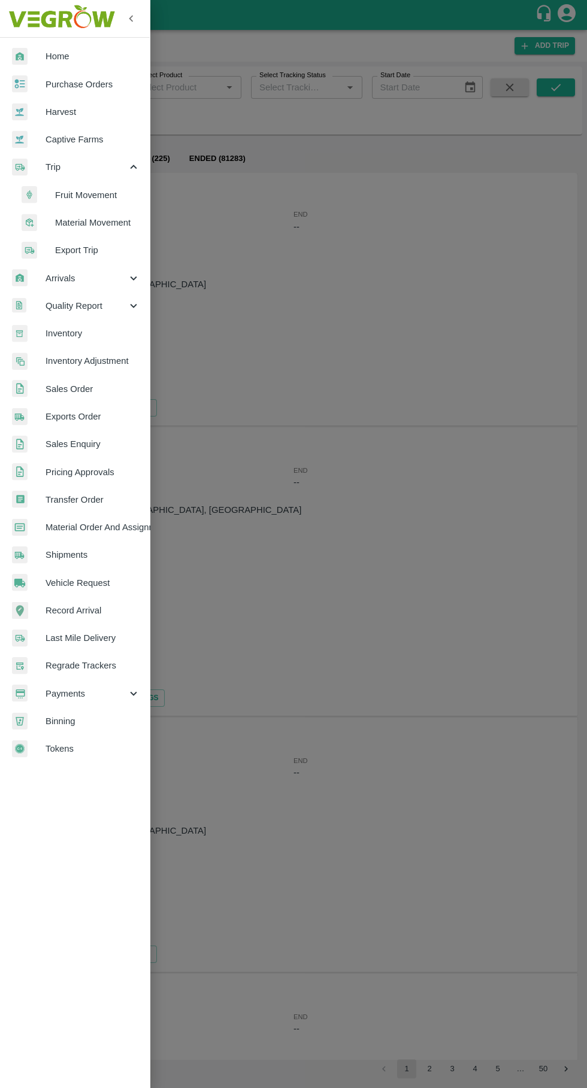
click at [81, 189] on span "Fruit Movement" at bounding box center [97, 195] width 85 height 13
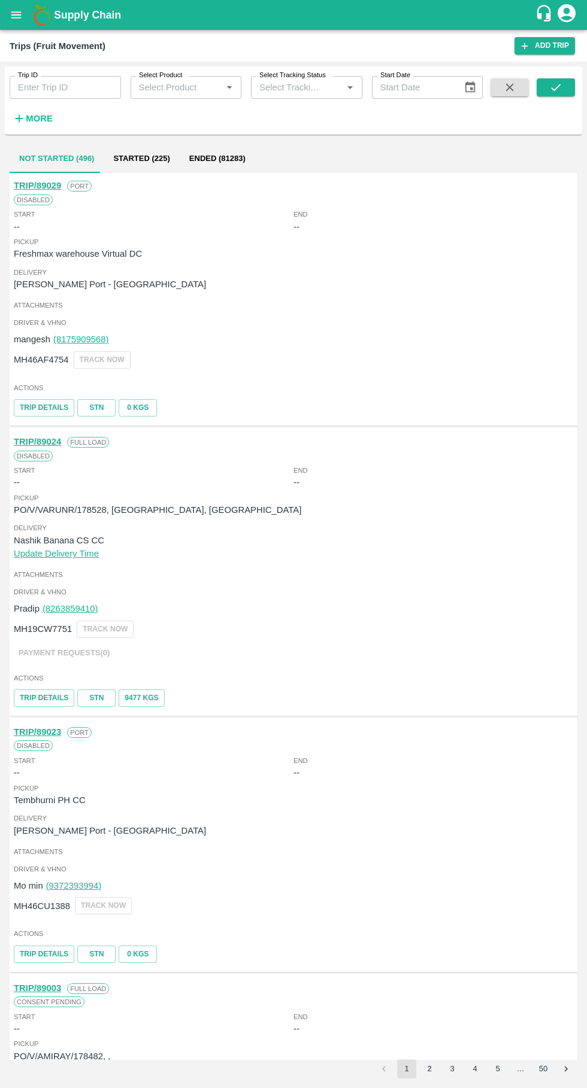
click at [47, 87] on input "Trip ID" at bounding box center [65, 87] width 111 height 23
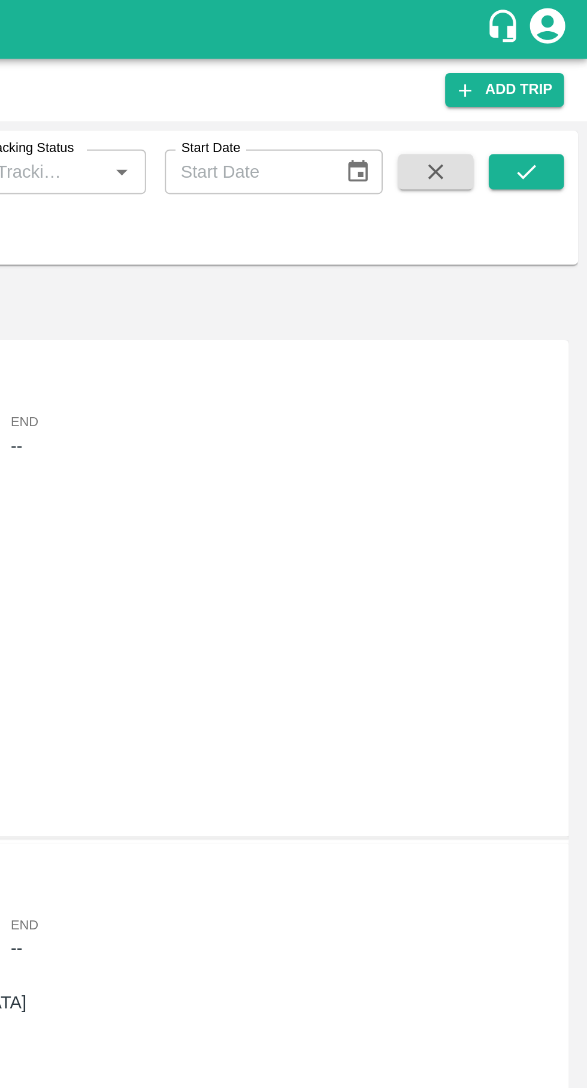
type input "88843"
click at [558, 90] on icon "submit" at bounding box center [555, 87] width 13 height 13
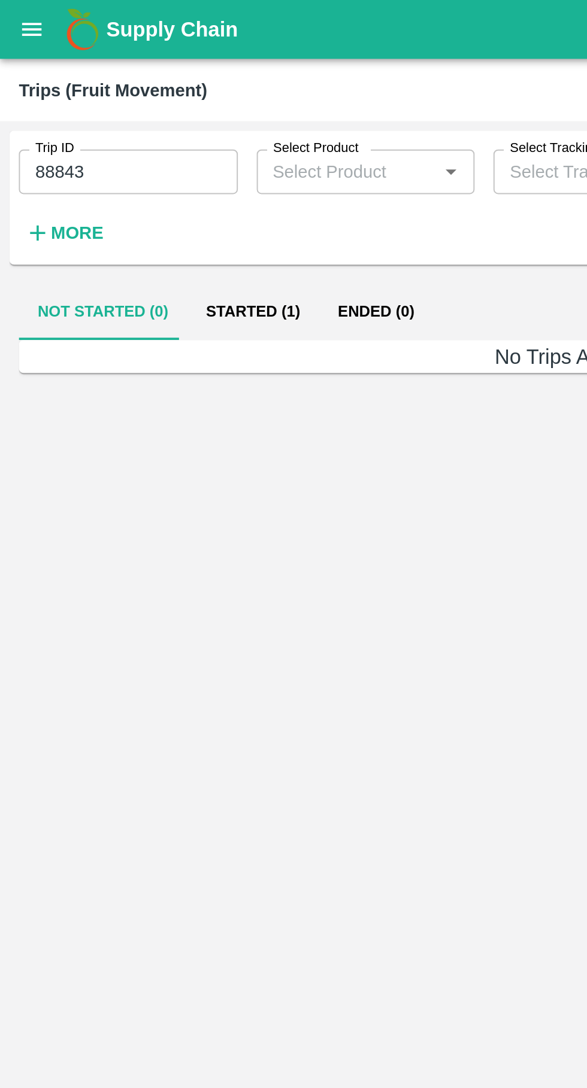
click at [130, 159] on button "Started (1)" at bounding box center [128, 158] width 67 height 29
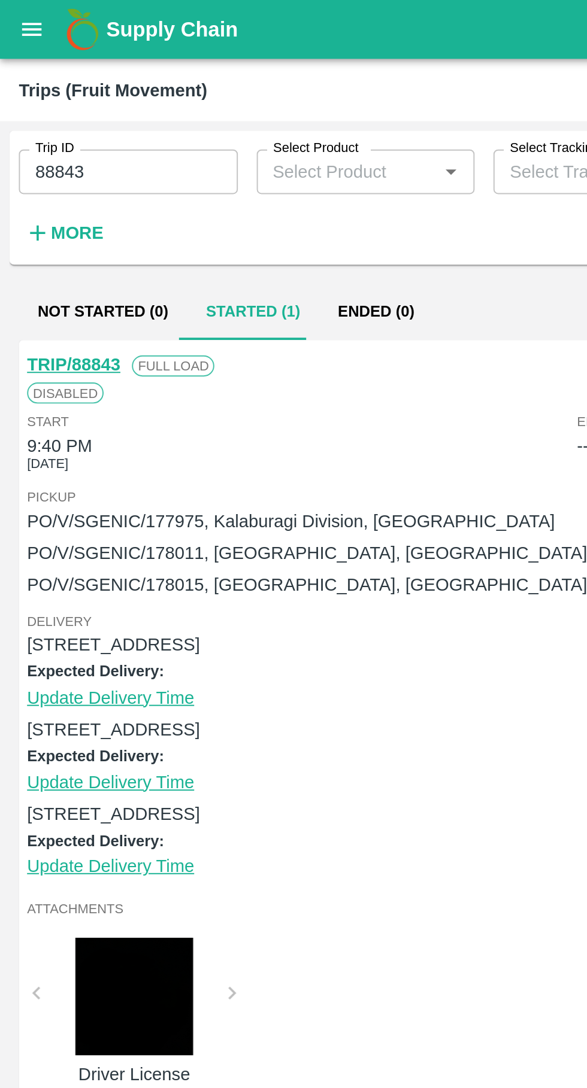
click at [48, 190] on link "TRIP/88843" at bounding box center [37, 186] width 47 height 10
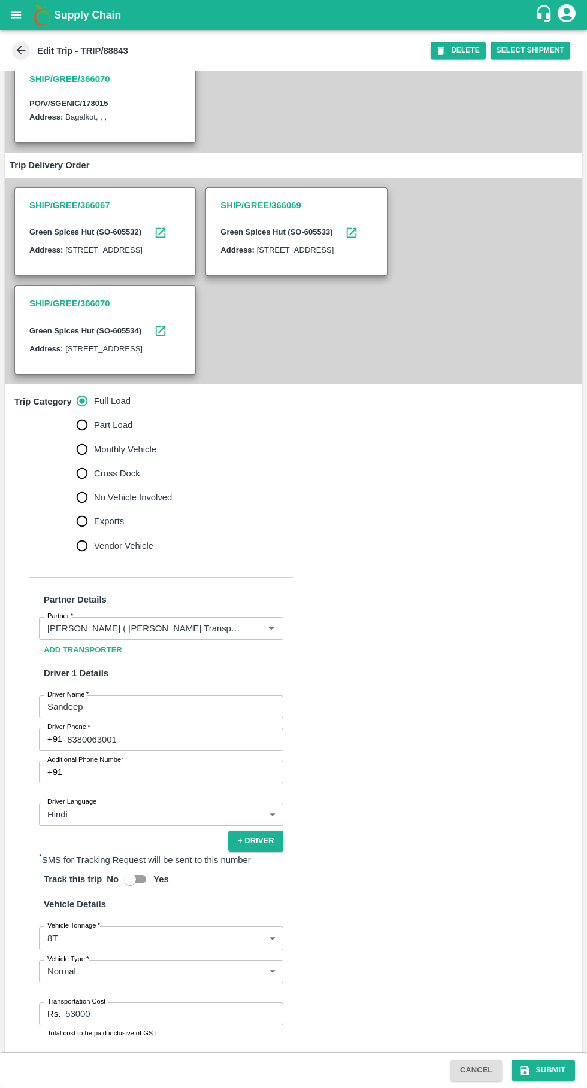
scroll to position [387, 0]
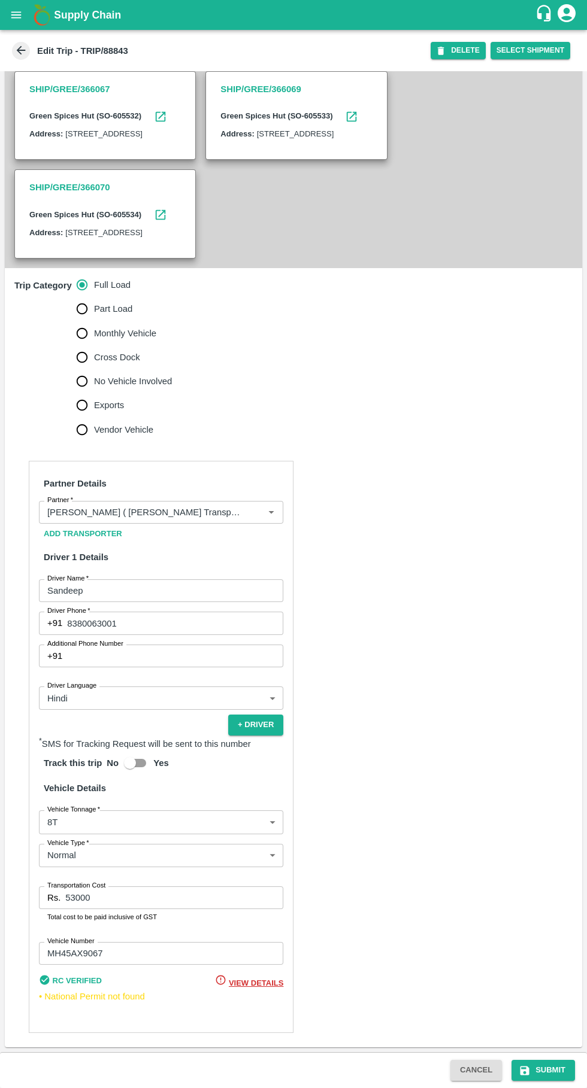
click at [219, 900] on input "53000" at bounding box center [174, 898] width 218 height 23
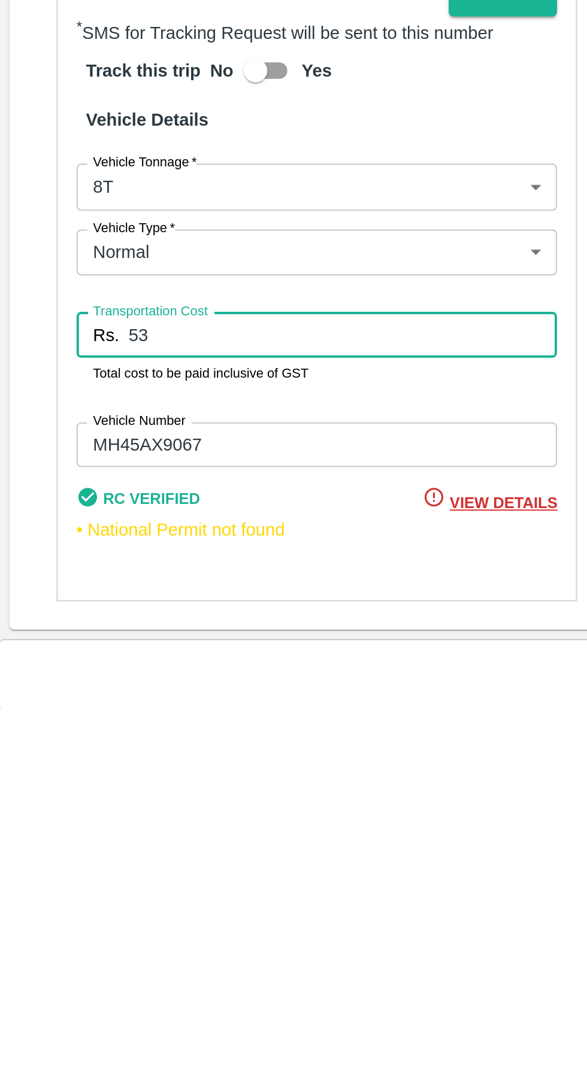
type input "5"
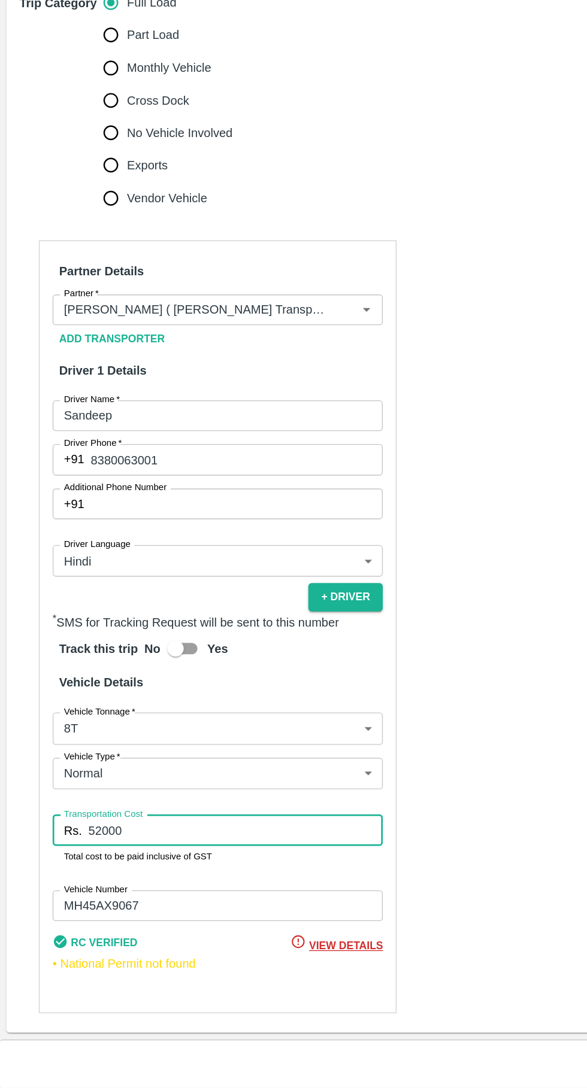
scroll to position [0, 0]
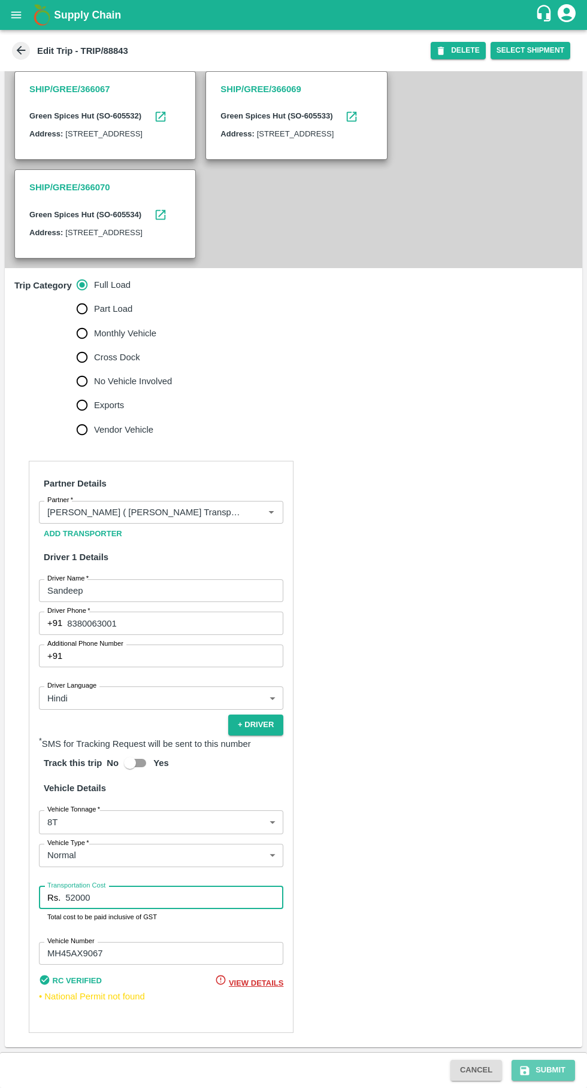
type input "52000"
click at [553, 1075] on button "Submit" at bounding box center [542, 1070] width 63 height 21
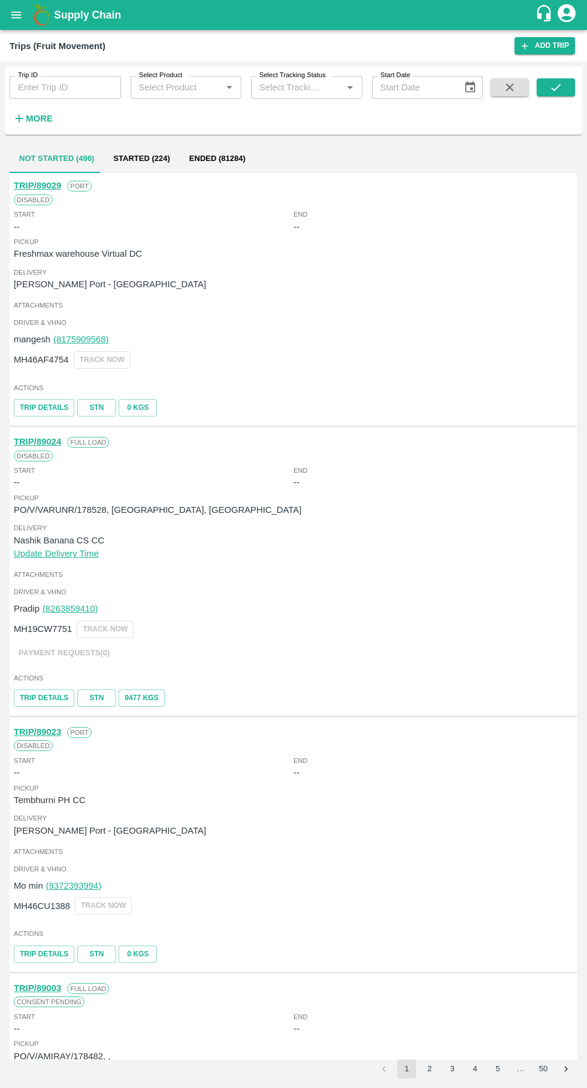
click at [45, 87] on input "Trip ID" at bounding box center [65, 87] width 111 height 23
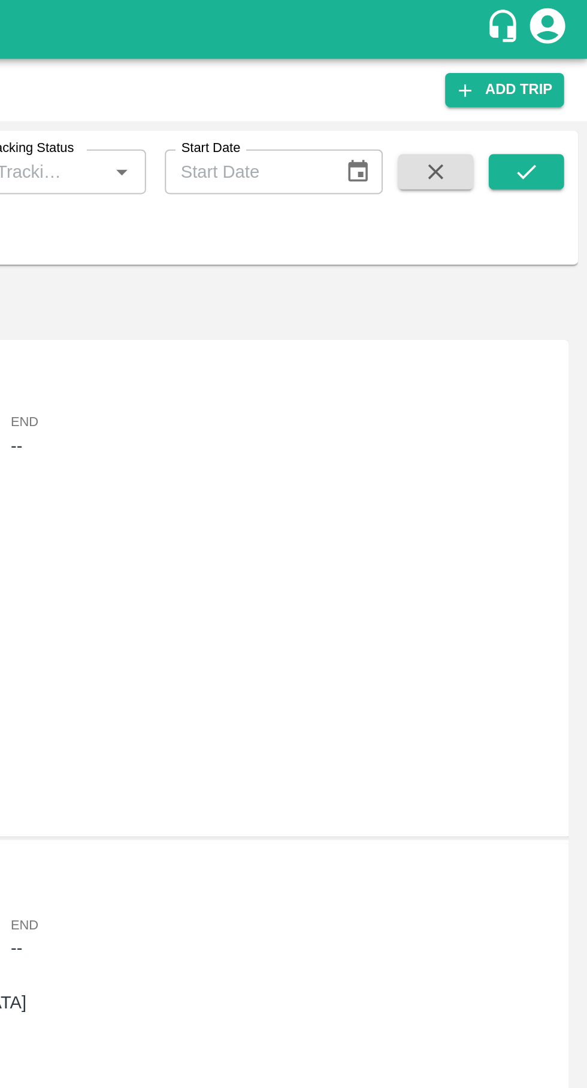
click at [557, 80] on button "submit" at bounding box center [555, 87] width 38 height 18
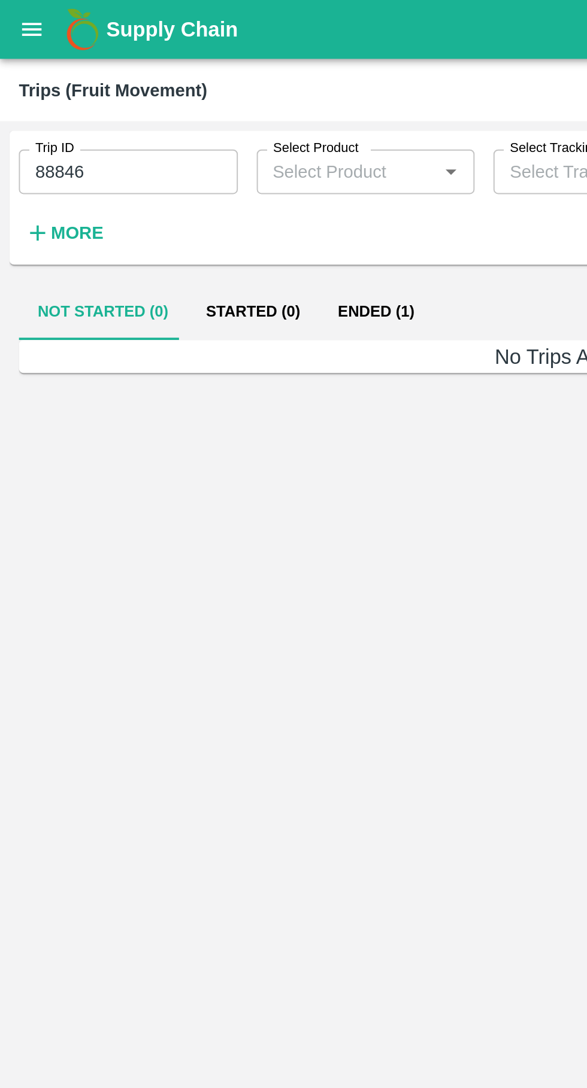
click at [70, 86] on input "88846" at bounding box center [65, 87] width 111 height 23
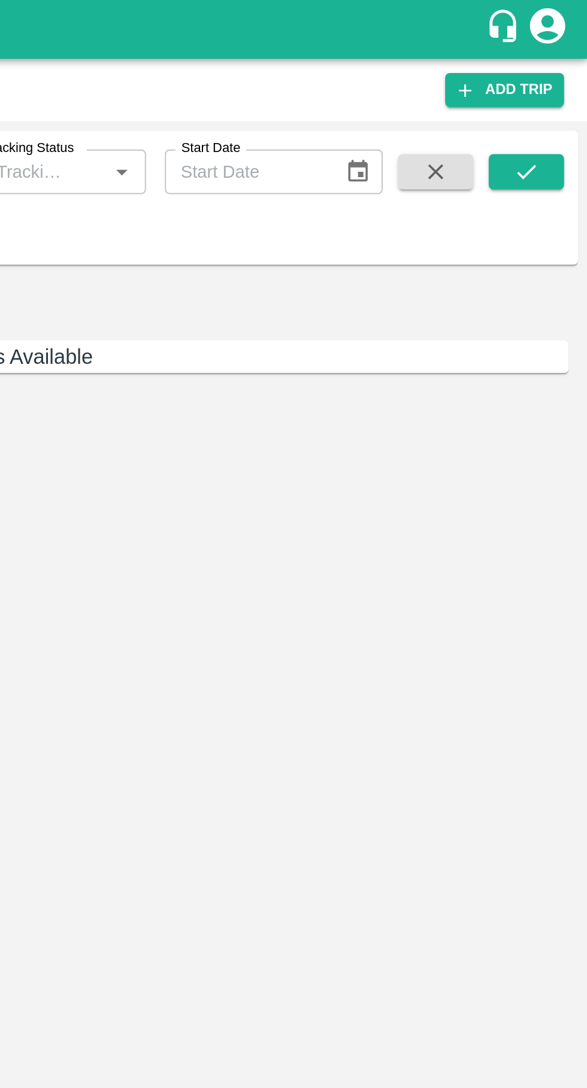
type input "88843"
click at [563, 86] on button "submit" at bounding box center [555, 87] width 38 height 18
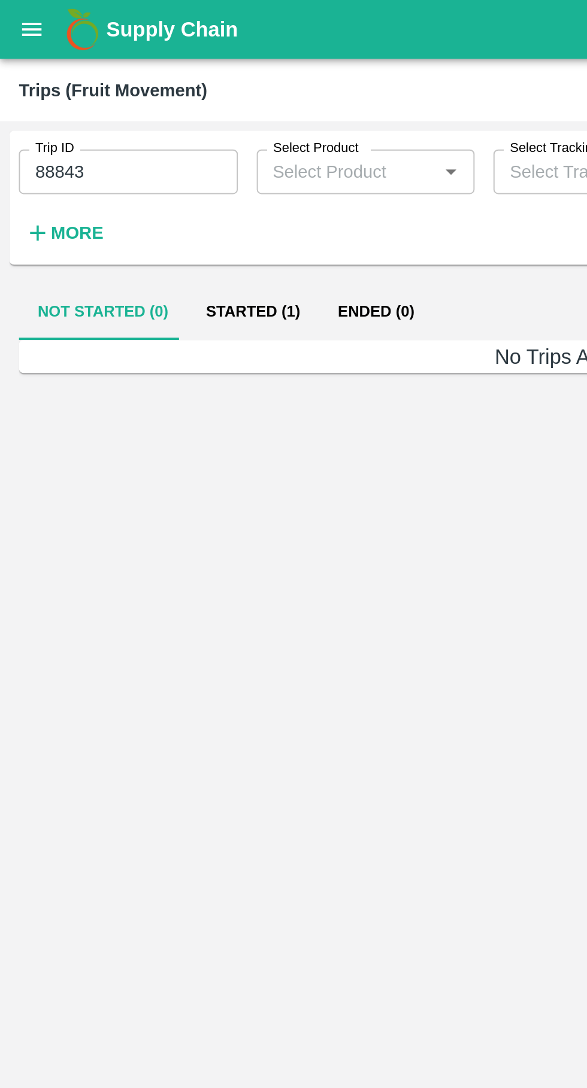
click at [131, 154] on button "Started (1)" at bounding box center [128, 158] width 67 height 29
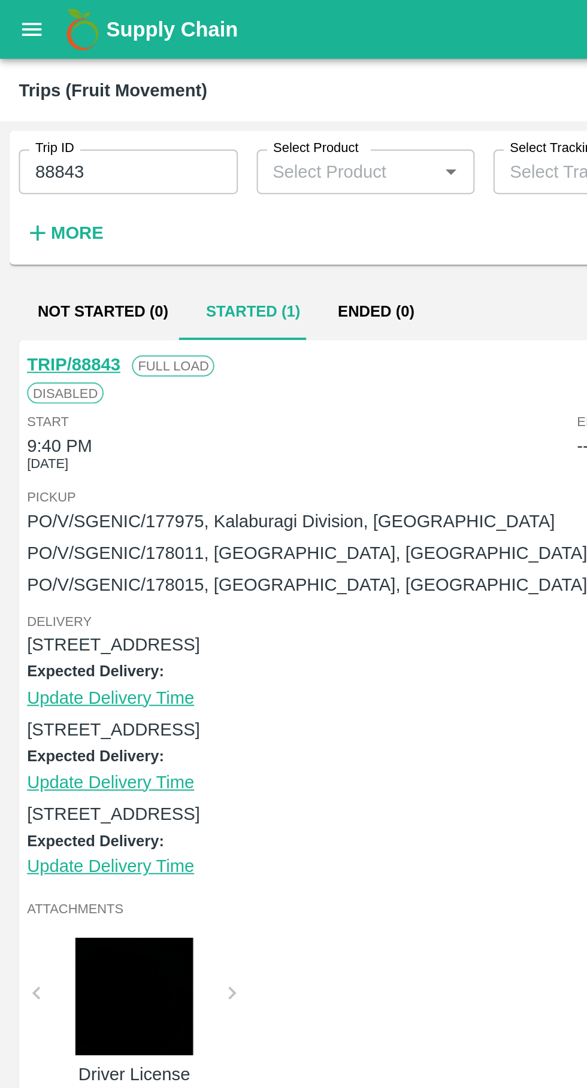
click at [10, 22] on icon "open drawer" at bounding box center [16, 14] width 13 height 13
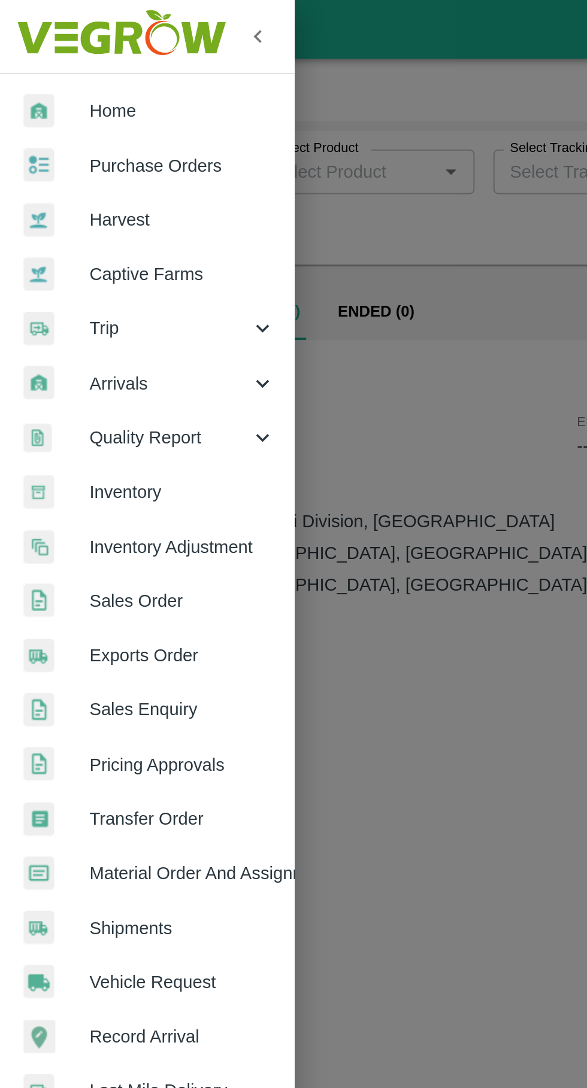
click at [50, 80] on span "Purchase Orders" at bounding box center [92, 84] width 95 height 13
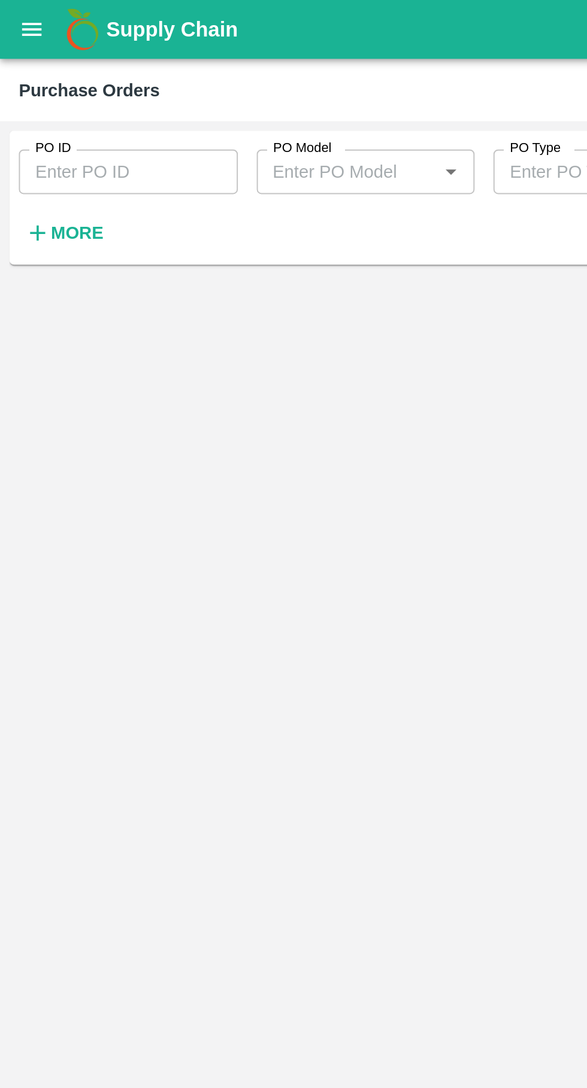
click at [39, 87] on input "PO ID" at bounding box center [65, 87] width 111 height 23
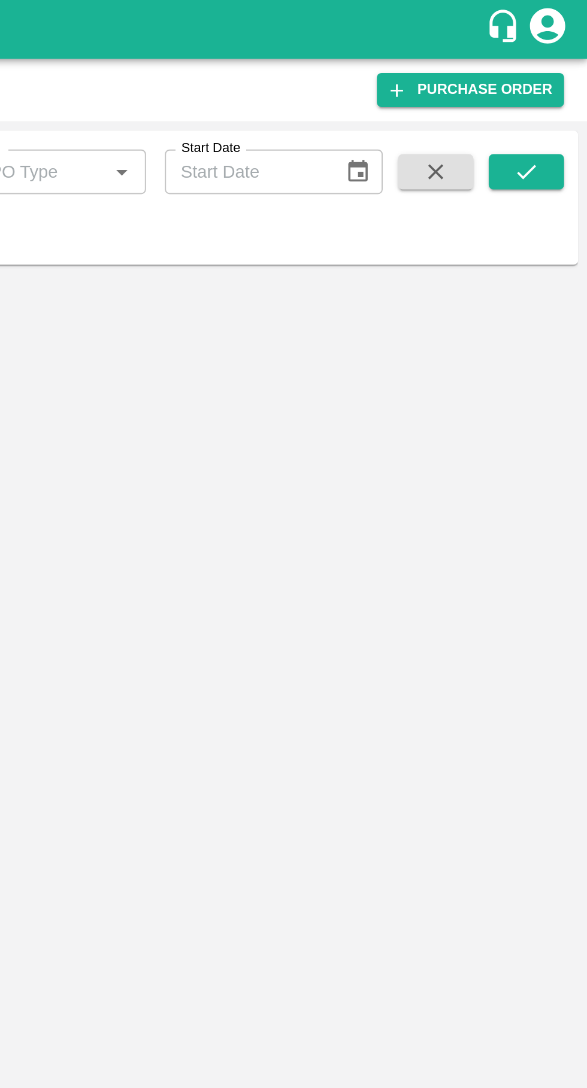
type input "177975"
click at [556, 87] on icon "submit" at bounding box center [556, 87] width 10 height 7
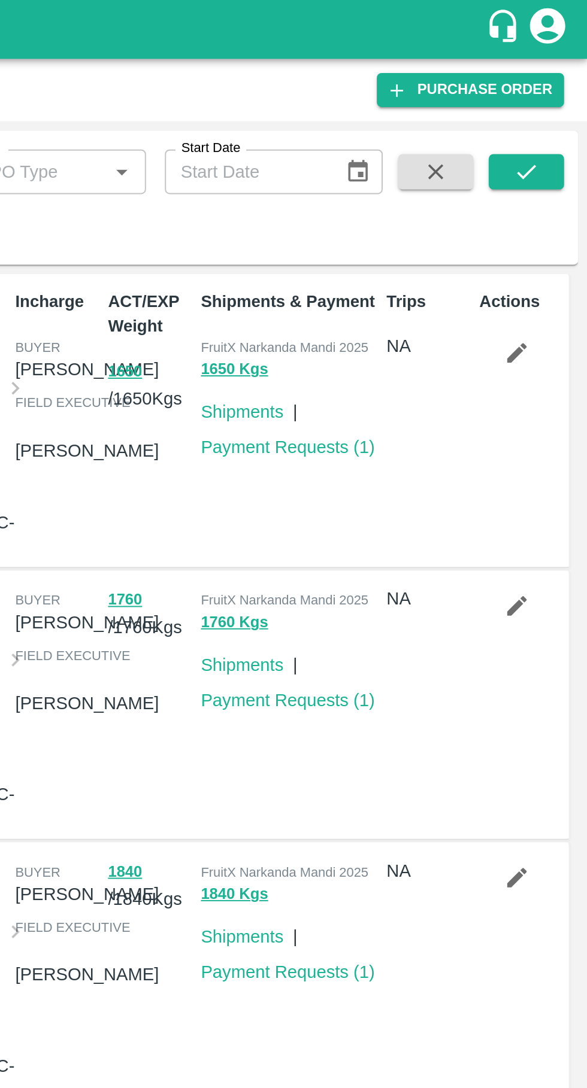
click at [550, 89] on icon "submit" at bounding box center [555, 87] width 13 height 13
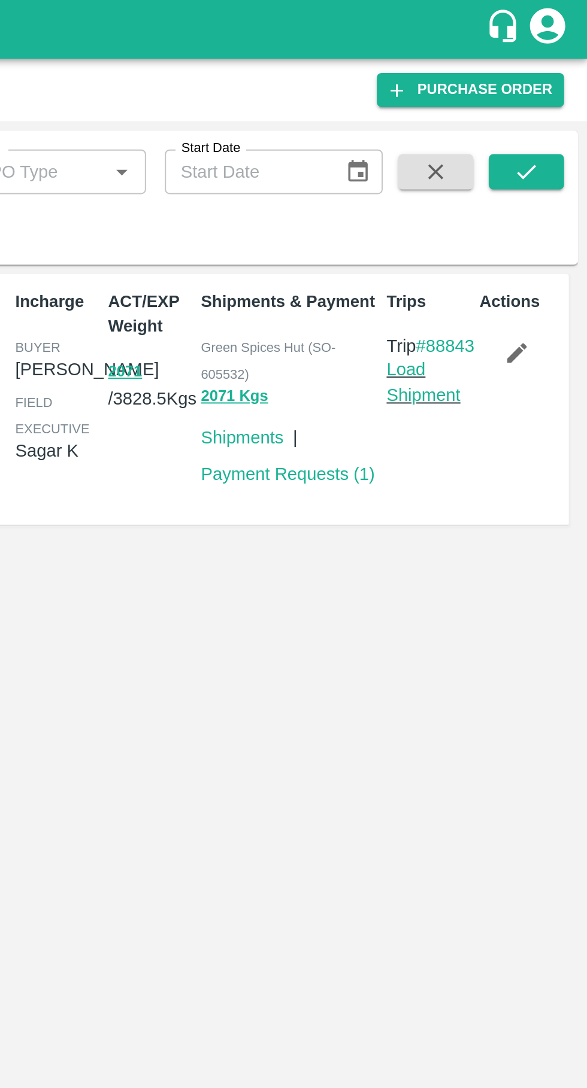
click at [505, 206] on link "Load Shipment" at bounding box center [503, 194] width 38 height 23
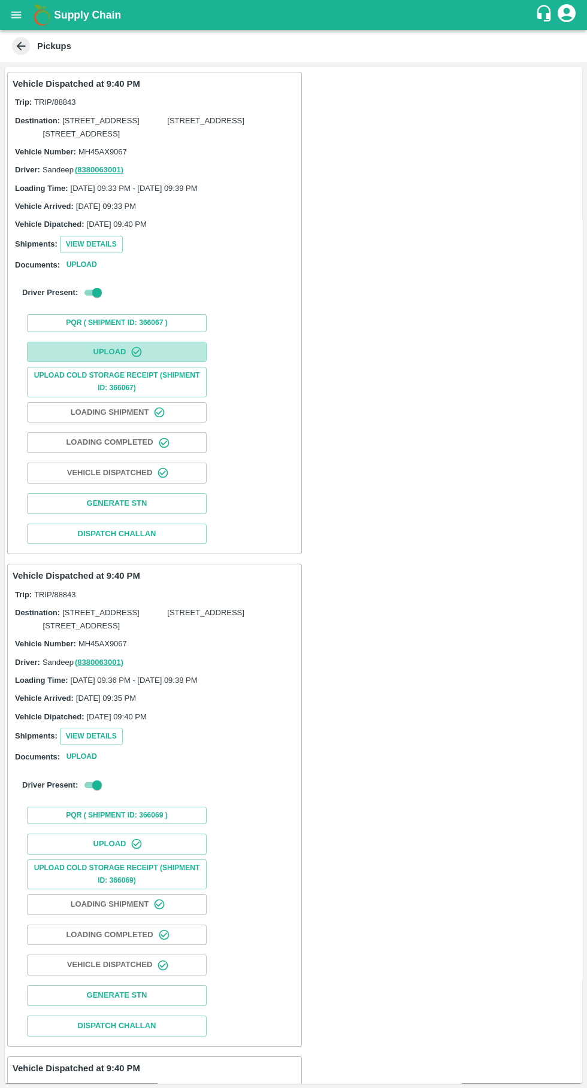
click at [75, 363] on button "Upload" at bounding box center [117, 352] width 180 height 21
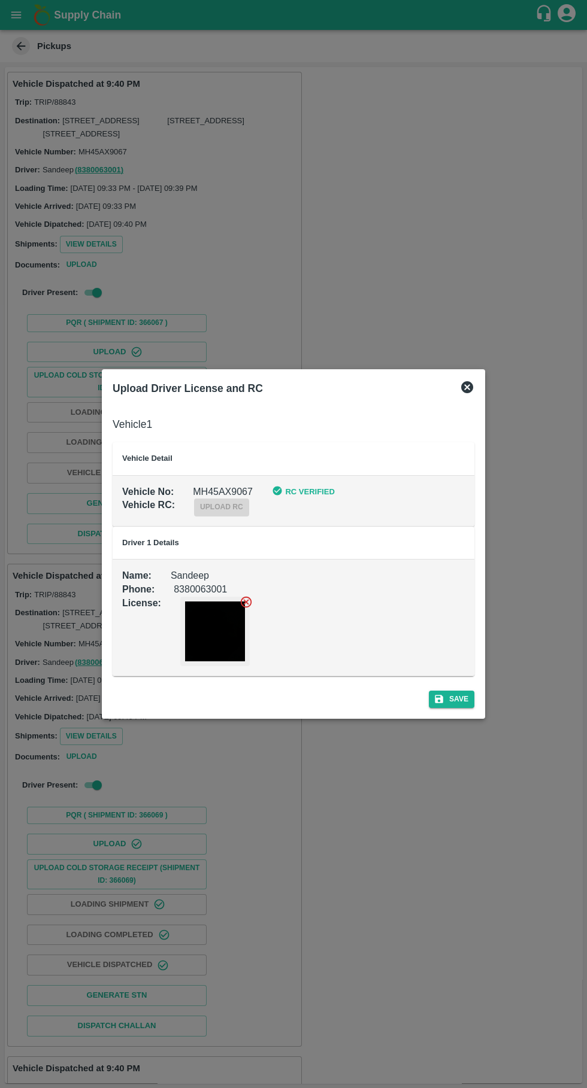
click at [481, 400] on div "Upload Driver License and RC Vehicle 1 Vehicle Detail Vehicle No : MH45AX9067 R…" at bounding box center [293, 543] width 383 height 349
click at [467, 388] on icon at bounding box center [467, 387] width 14 height 14
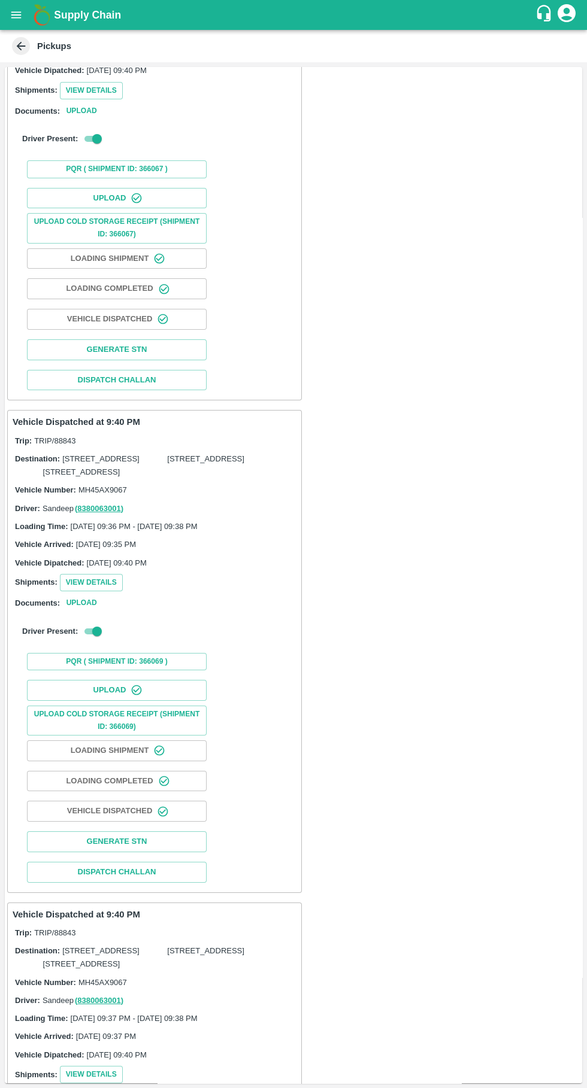
scroll to position [156, 0]
click at [165, 699] on button "Upload" at bounding box center [117, 688] width 180 height 21
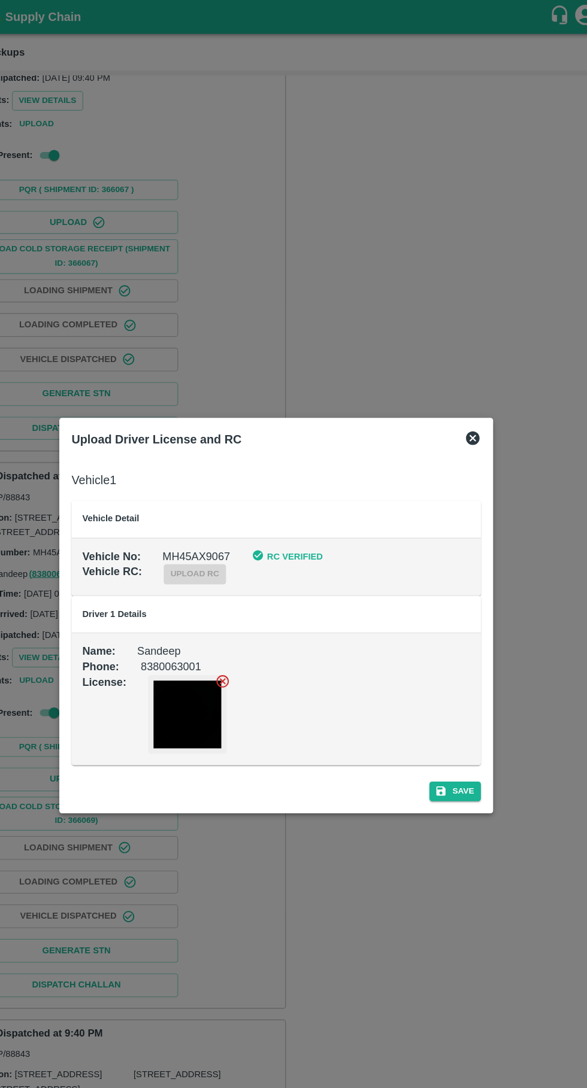
click at [478, 381] on div "Upload Driver License and RC" at bounding box center [293, 388] width 371 height 26
click at [482, 384] on div "Upload Driver License and RC Vehicle 1 Vehicle Detail Vehicle No : MH45AX9067 R…" at bounding box center [293, 543] width 383 height 349
click at [475, 401] on div "Upload Driver License and RC" at bounding box center [293, 388] width 371 height 26
click at [485, 384] on div at bounding box center [293, 544] width 587 height 1088
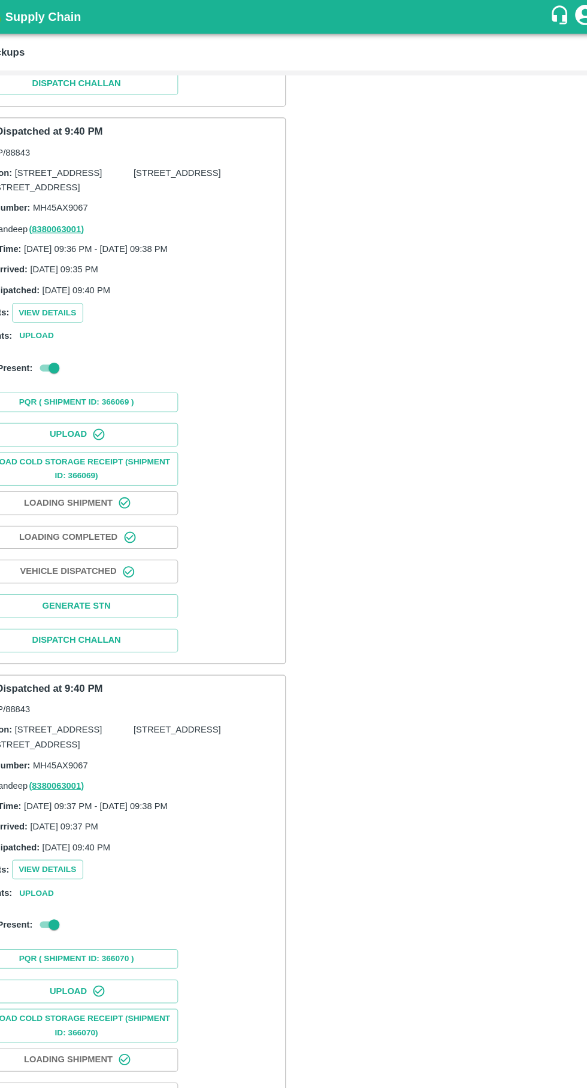
scroll to position [597, 0]
click at [175, 874] on button "Upload" at bounding box center [117, 876] width 180 height 21
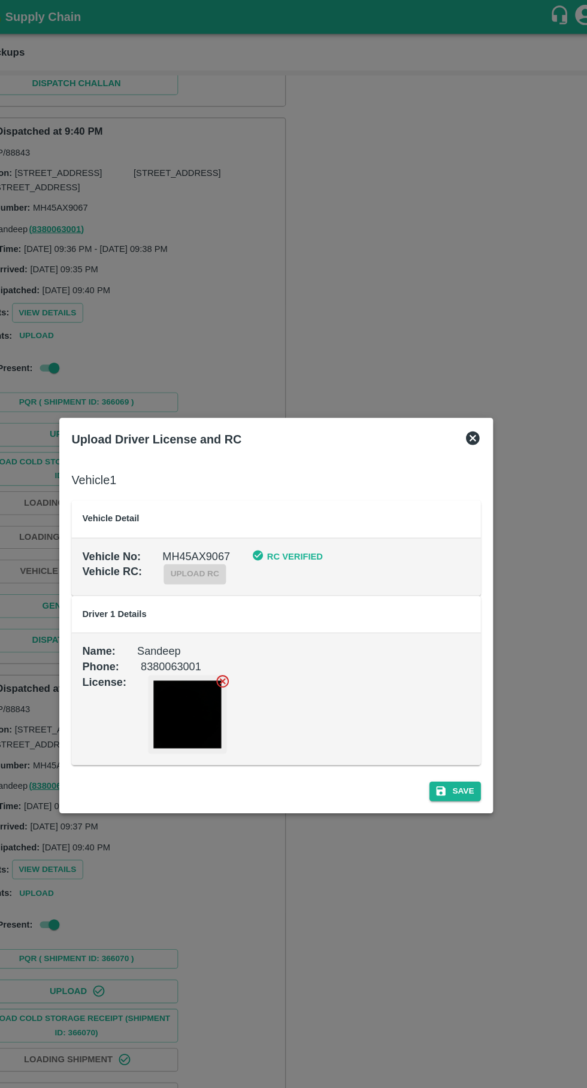
click at [481, 390] on div "Upload Driver License and RC Vehicle 1 Vehicle Detail Vehicle No : MH45AX9067 R…" at bounding box center [293, 543] width 383 height 349
click at [467, 389] on icon at bounding box center [467, 387] width 12 height 12
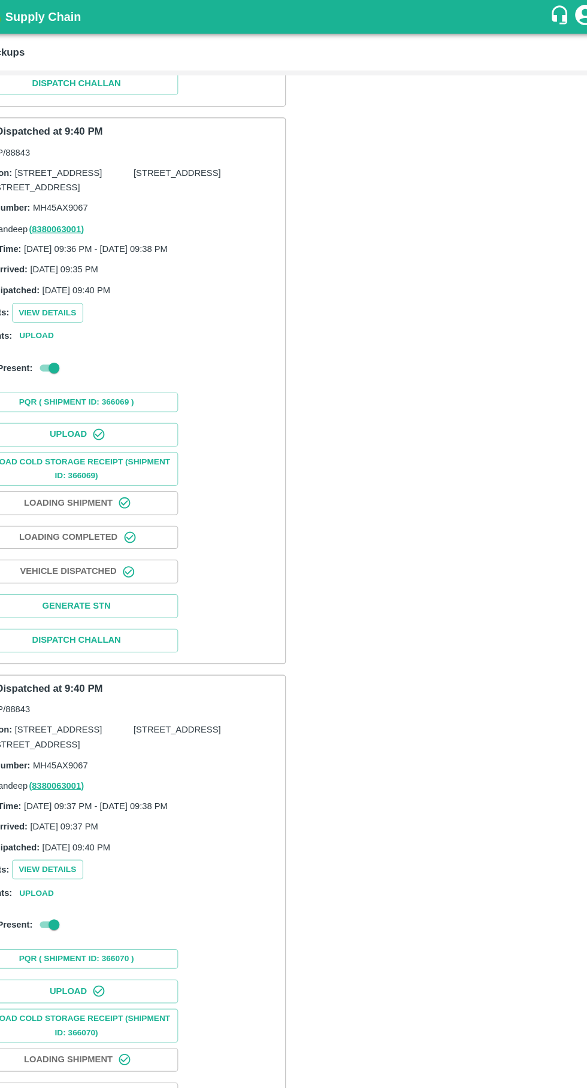
scroll to position [494, 0]
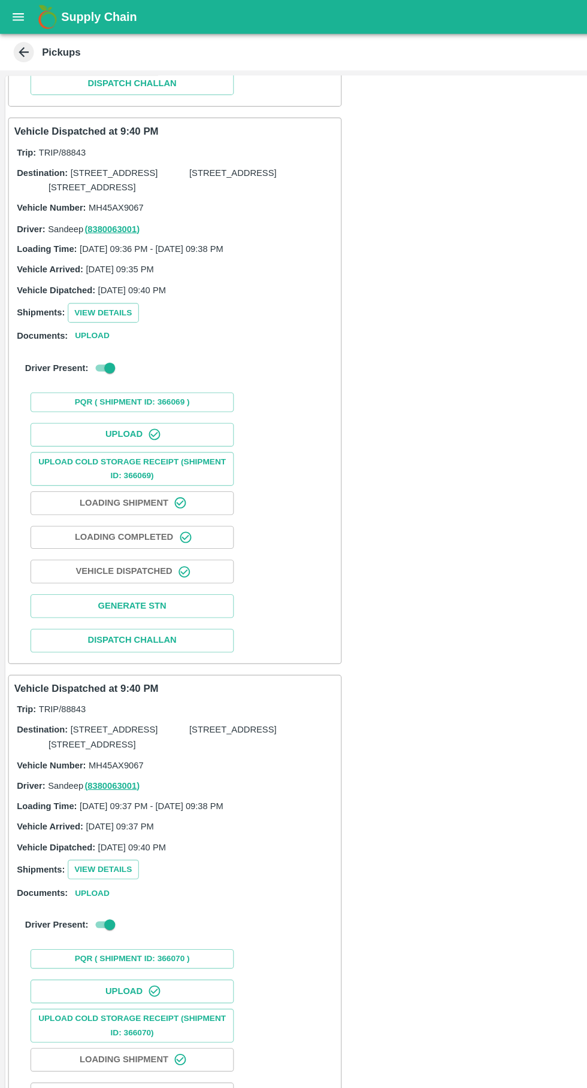
click at [17, 15] on icon "open drawer" at bounding box center [16, 14] width 10 height 7
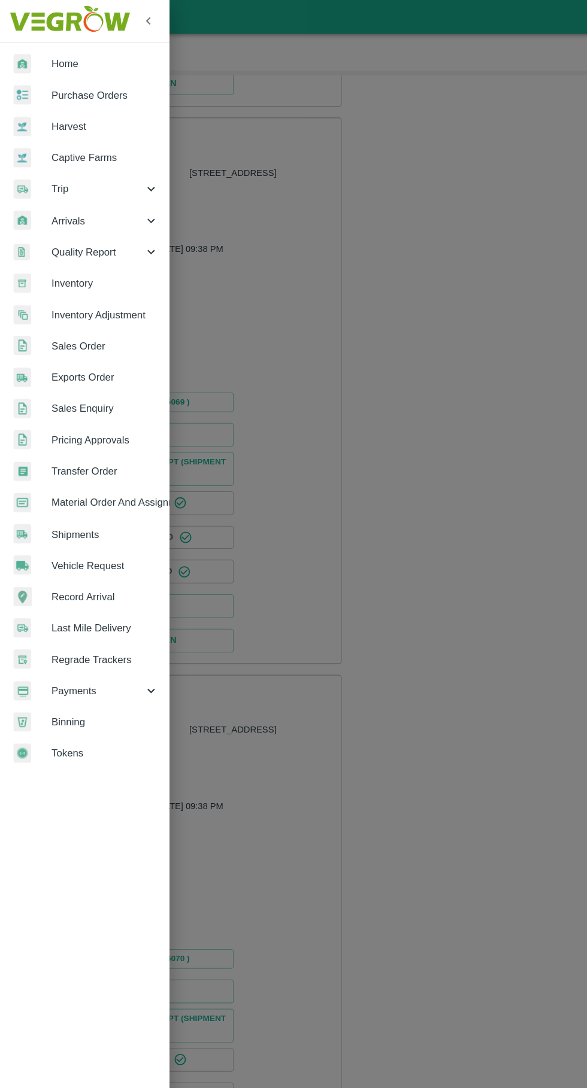
click at [107, 605] on span "Payments" at bounding box center [85, 610] width 81 height 13
click at [114, 636] on span "My Payment Requests" at bounding box center [97, 638] width 85 height 13
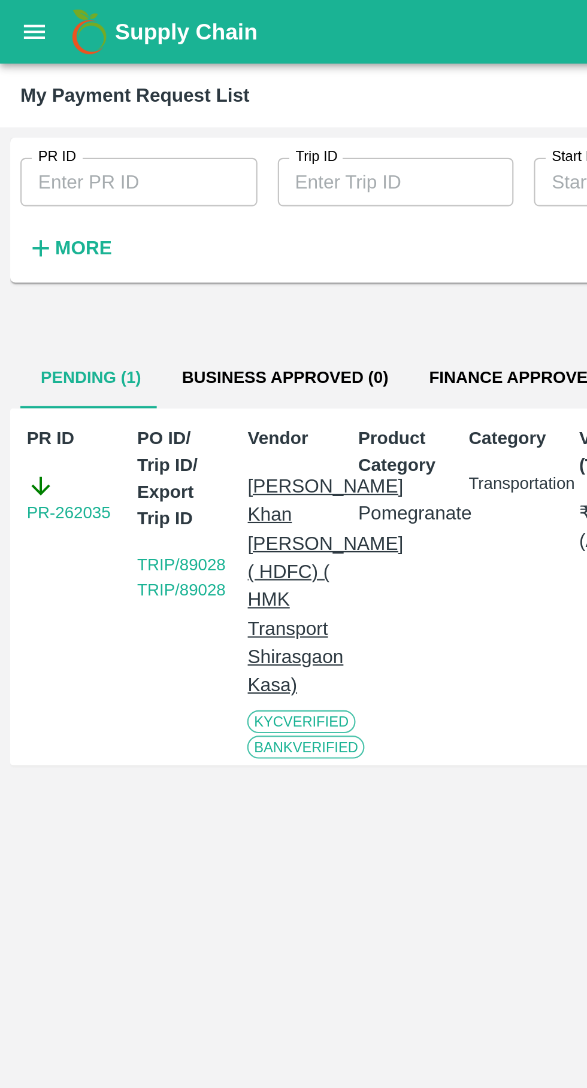
click at [215, 177] on button "Finance Approved (39)" at bounding box center [250, 177] width 116 height 29
